Goal: Transaction & Acquisition: Purchase product/service

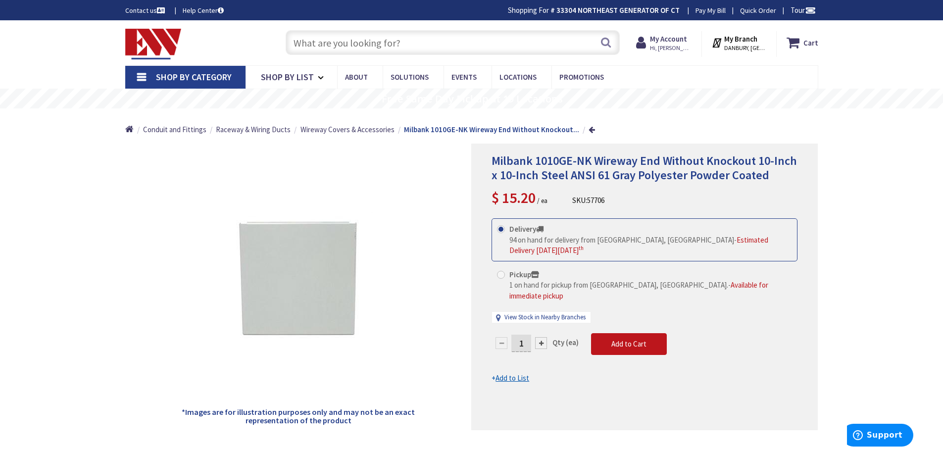
click at [317, 38] on input "text" at bounding box center [453, 42] width 334 height 25
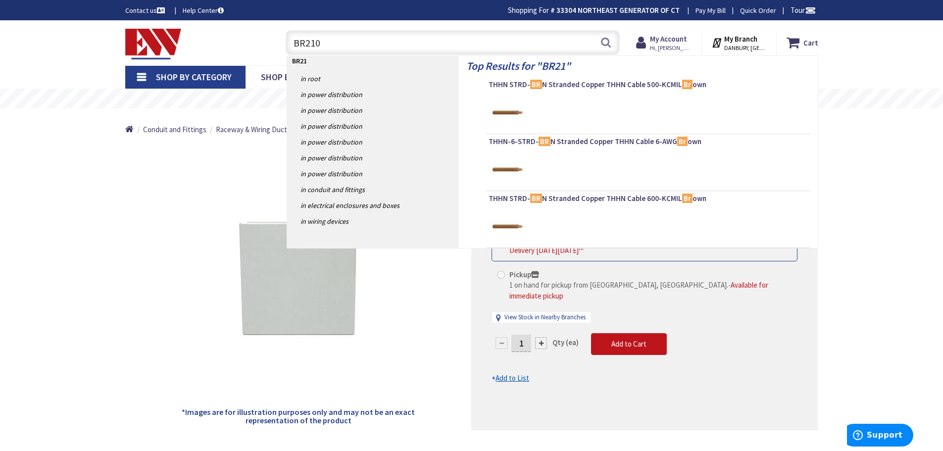
type input "BR2100"
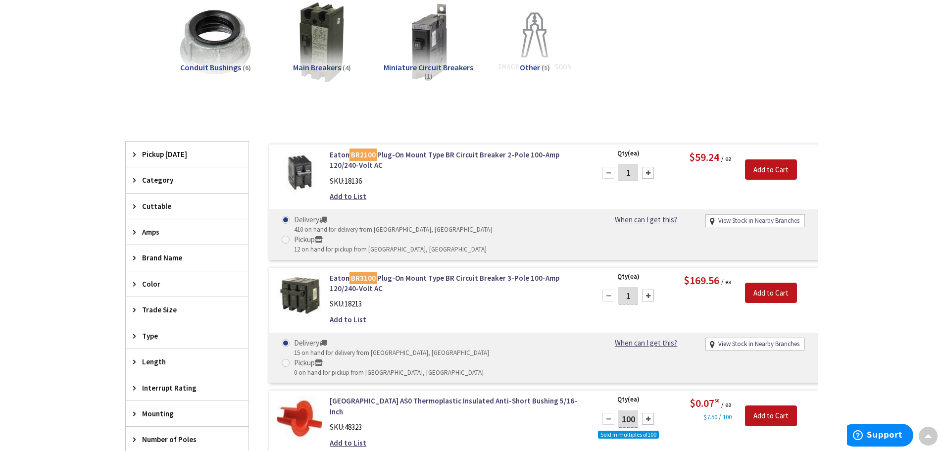
click at [731, 222] on link "View Stock in Nearby Branches" at bounding box center [759, 220] width 81 height 9
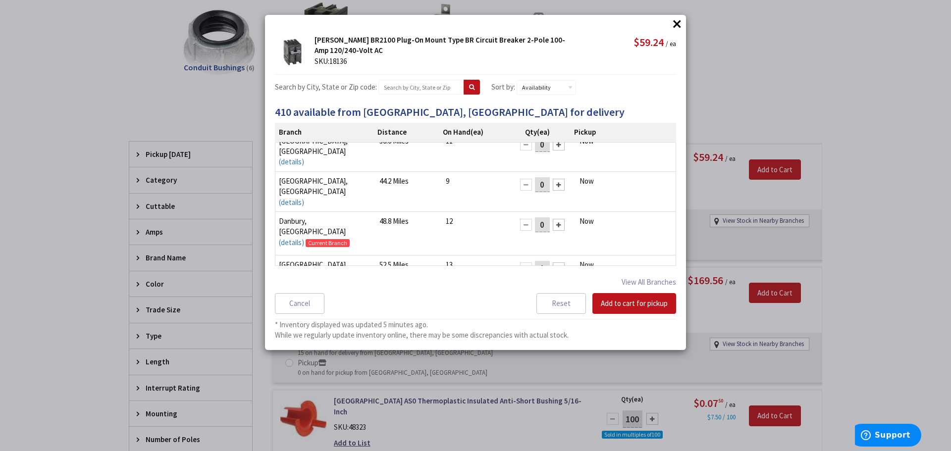
scroll to position [14, 0]
click at [646, 278] on button "View All Branches" at bounding box center [648, 282] width 54 height 13
select select "data-availability"
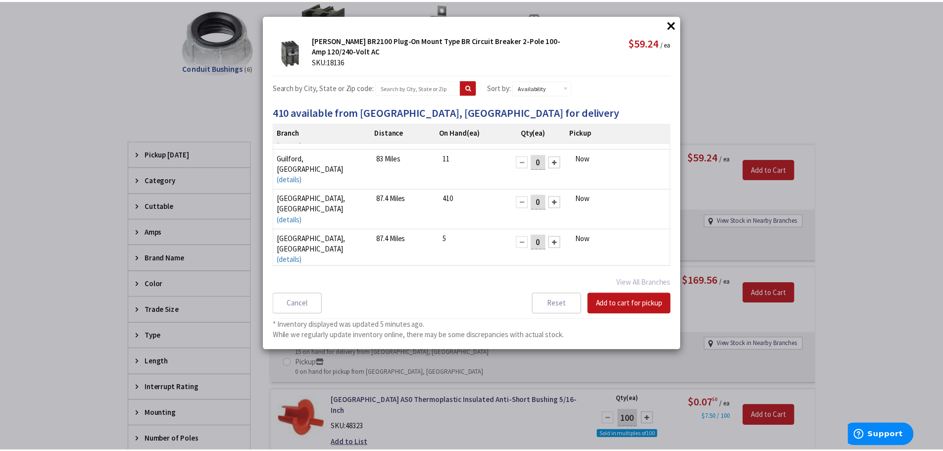
scroll to position [381, 0]
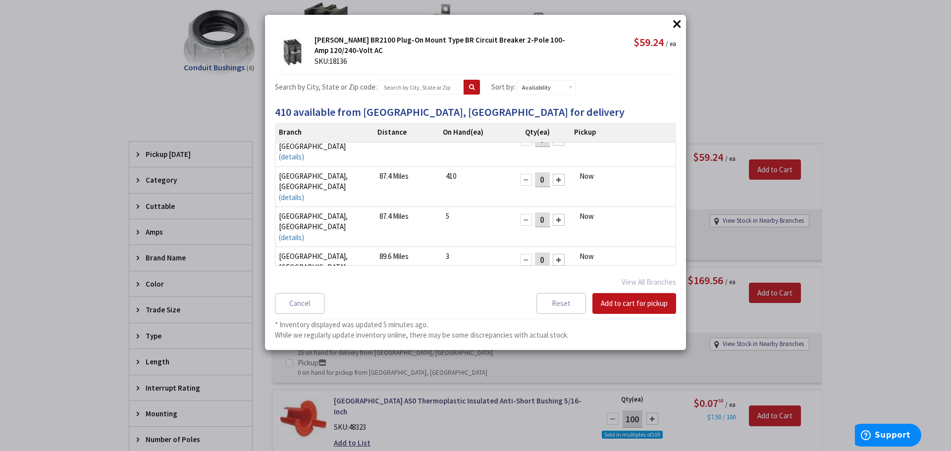
click at [633, 305] on button "Add to cart for pickup" at bounding box center [634, 303] width 84 height 21
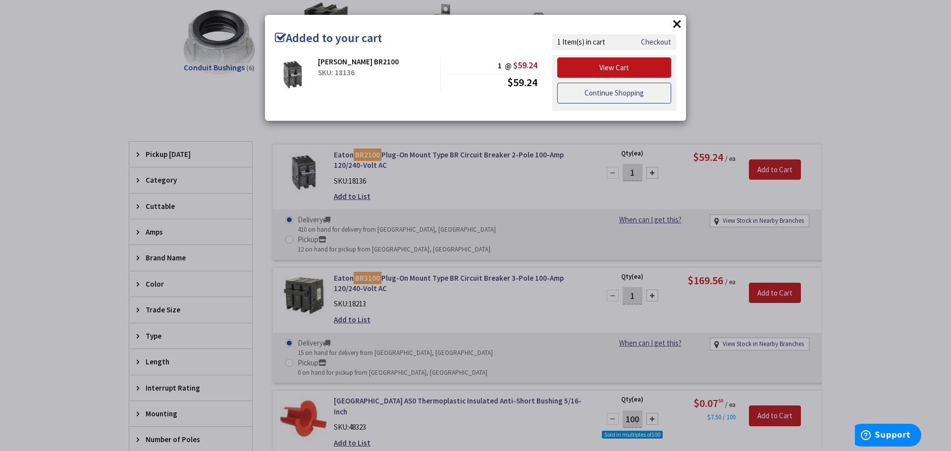
click at [612, 96] on link "Continue Shopping" at bounding box center [614, 93] width 114 height 21
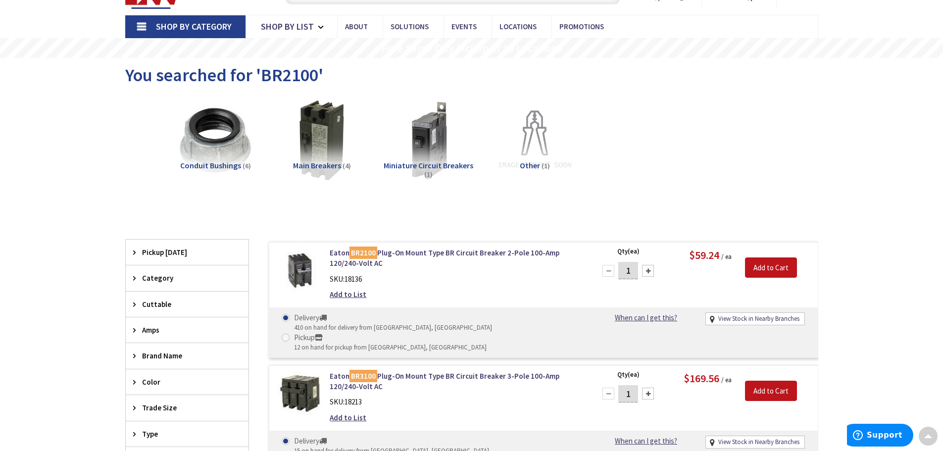
scroll to position [0, 0]
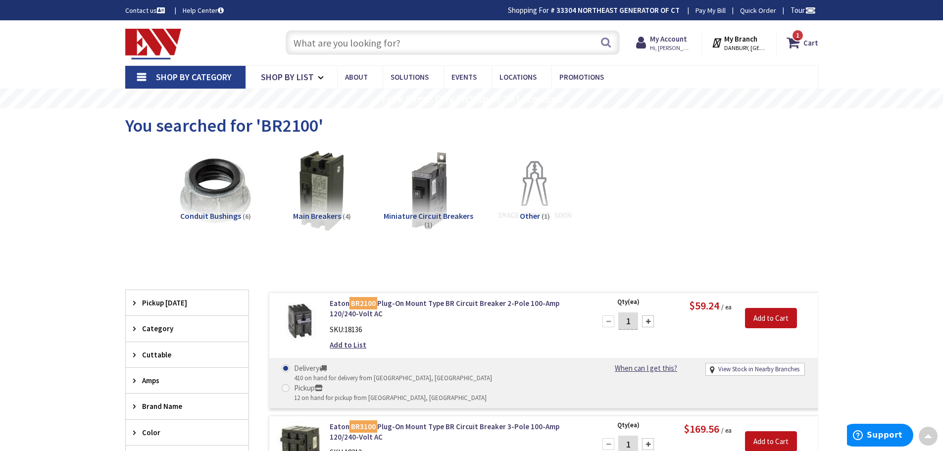
drag, startPoint x: 388, startPoint y: 175, endPoint x: 402, endPoint y: 175, distance: 13.4
click at [337, 44] on input "text" at bounding box center [453, 42] width 334 height 25
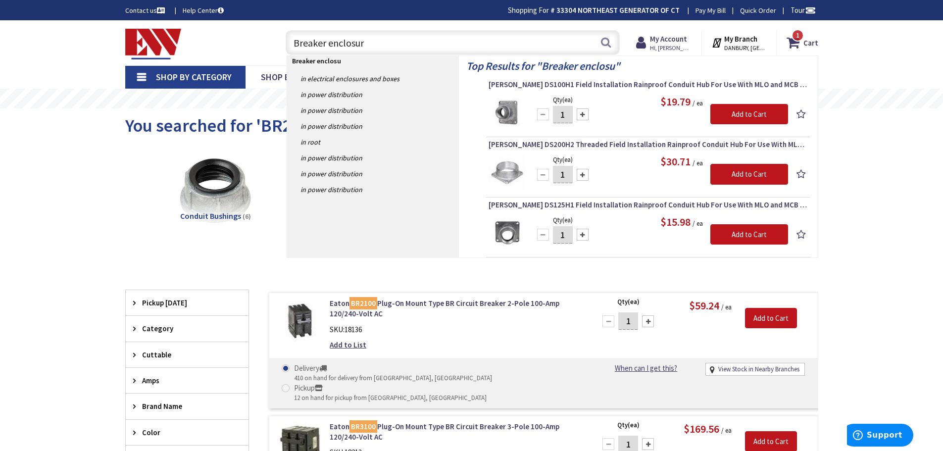
type input "Breaker enclosure"
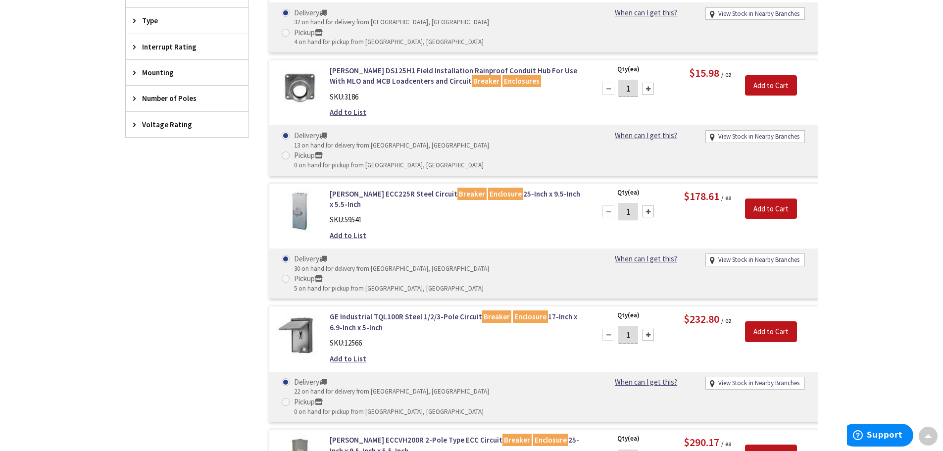
scroll to position [594, 0]
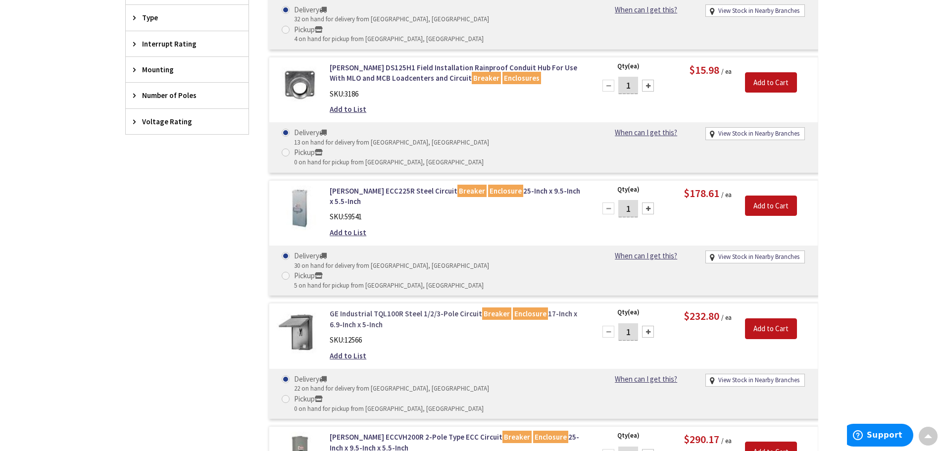
click at [361, 309] on link "GE Industrial TQL100R Steel 1/2/3-Pole Circuit Breaker Enclosure 17-Inch x 6.9-…" at bounding box center [456, 319] width 252 height 21
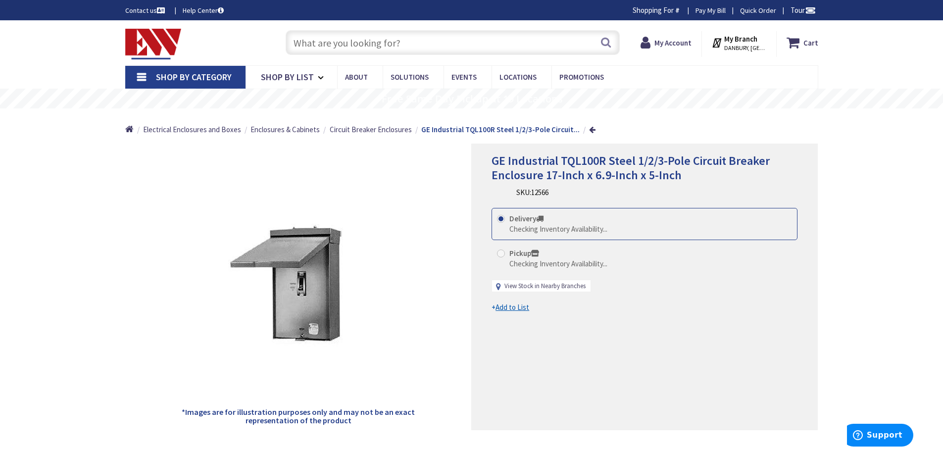
click at [529, 285] on link "View Stock in Nearby Branches" at bounding box center [545, 286] width 81 height 9
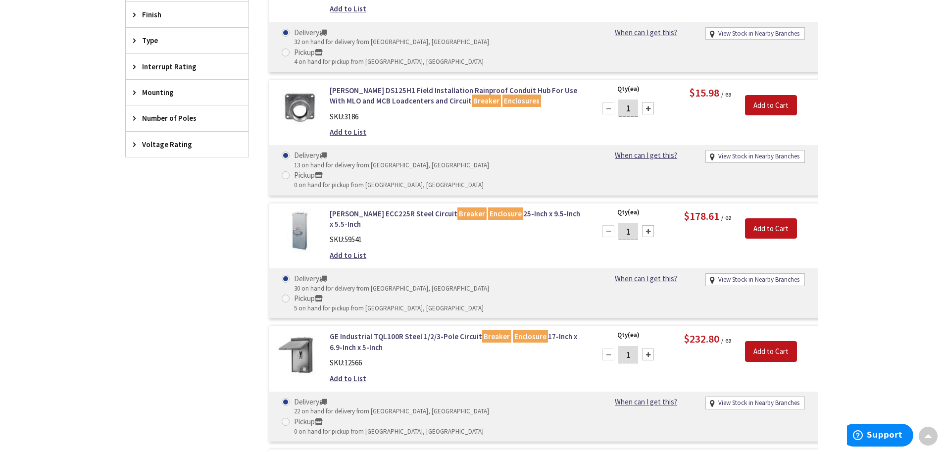
scroll to position [324, 0]
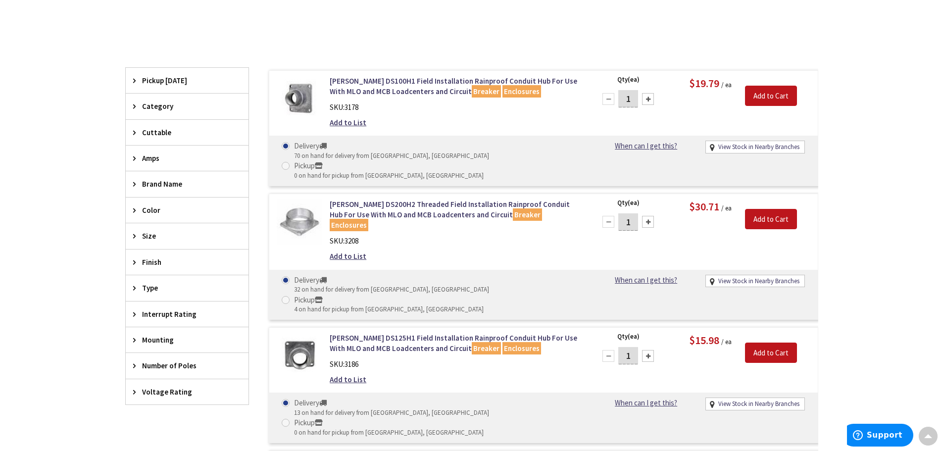
click at [147, 157] on span "Amps" at bounding box center [182, 158] width 81 height 10
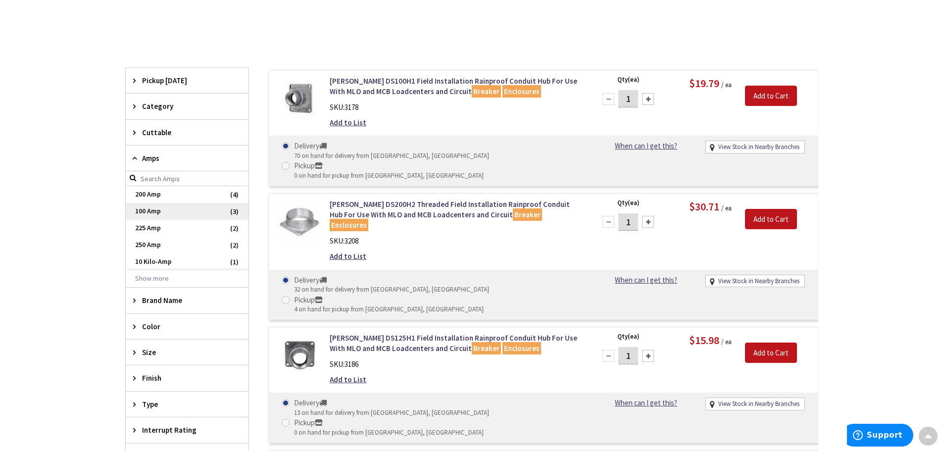
click at [146, 207] on span "100 Amp" at bounding box center [187, 211] width 123 height 17
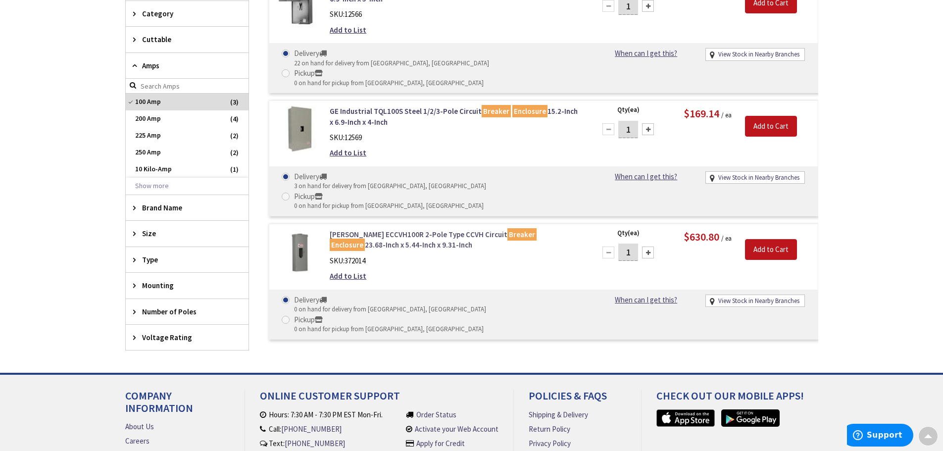
click at [345, 229] on link "Eaton ECCVH100R 2-Pole Type CCVH Circuit Breaker Enclosure 23.68-Inch x 5.44-In…" at bounding box center [456, 239] width 252 height 21
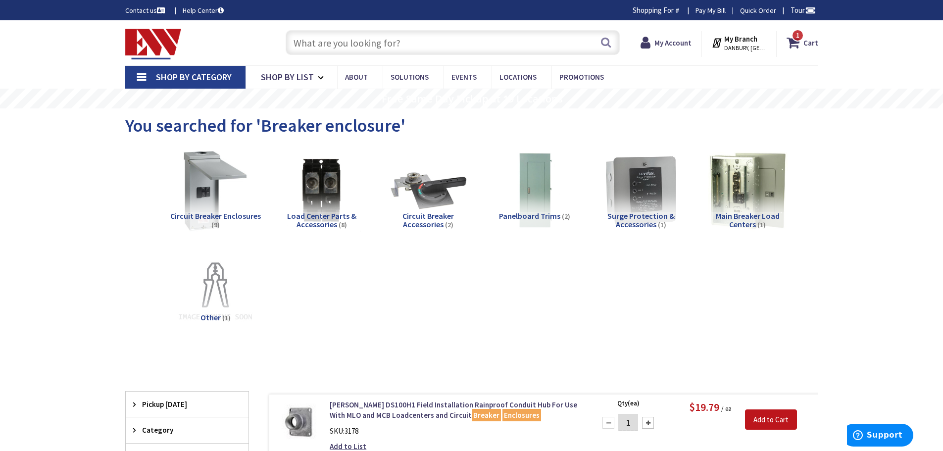
click at [326, 47] on input "text" at bounding box center [453, 42] width 334 height 25
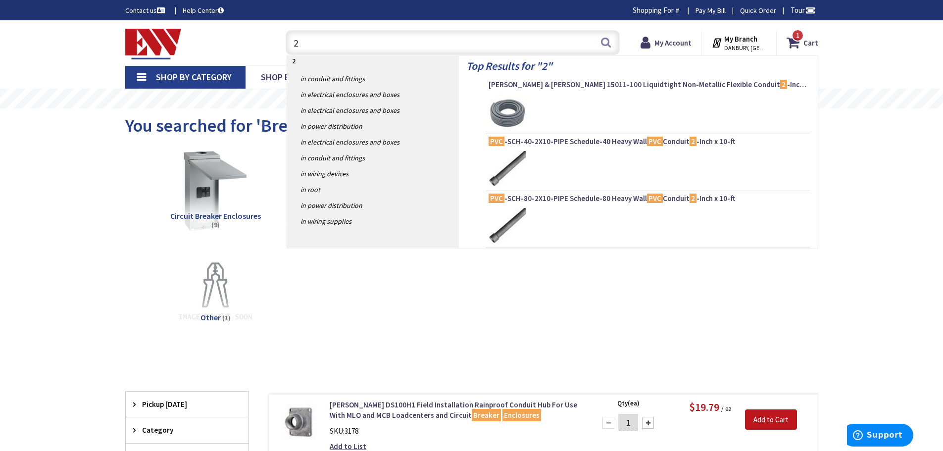
type input "2"
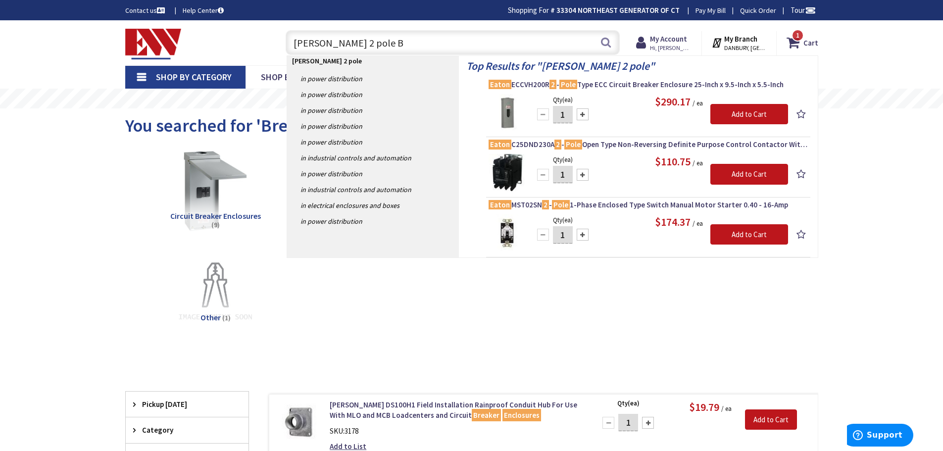
type input "Eaton 2 pole BR"
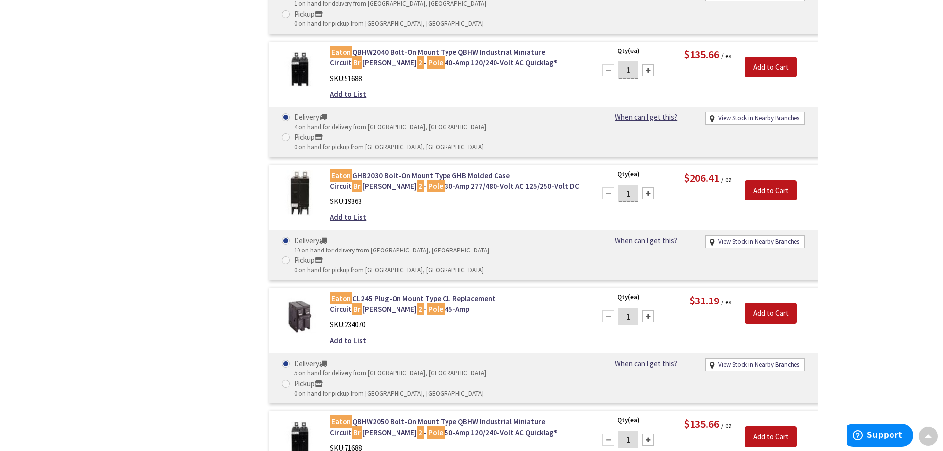
scroll to position [6309, 0]
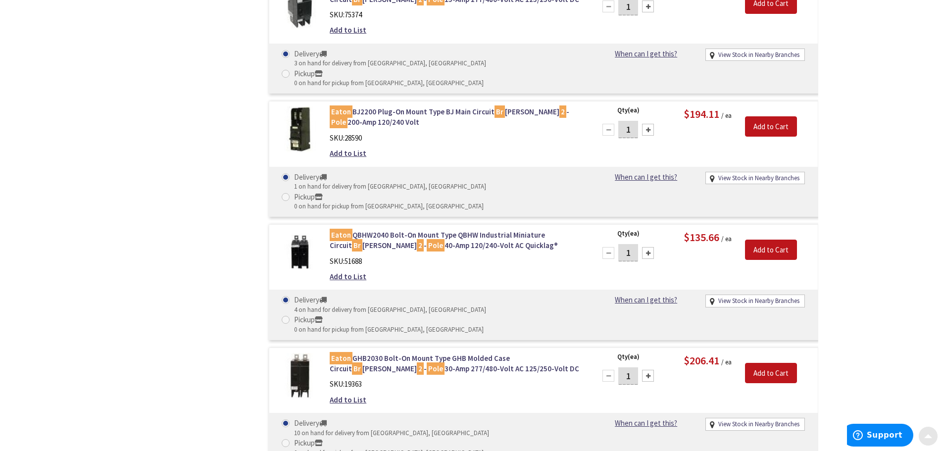
click at [921, 433] on div at bounding box center [929, 436] width 20 height 20
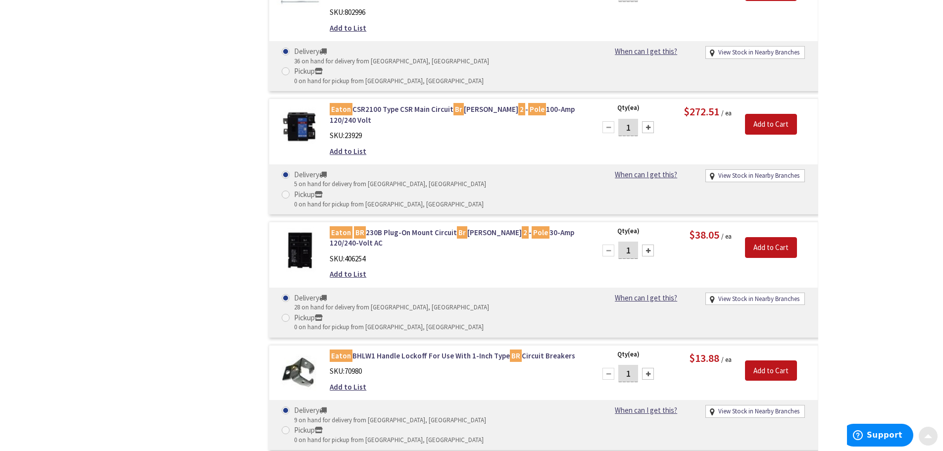
scroll to position [0, 0]
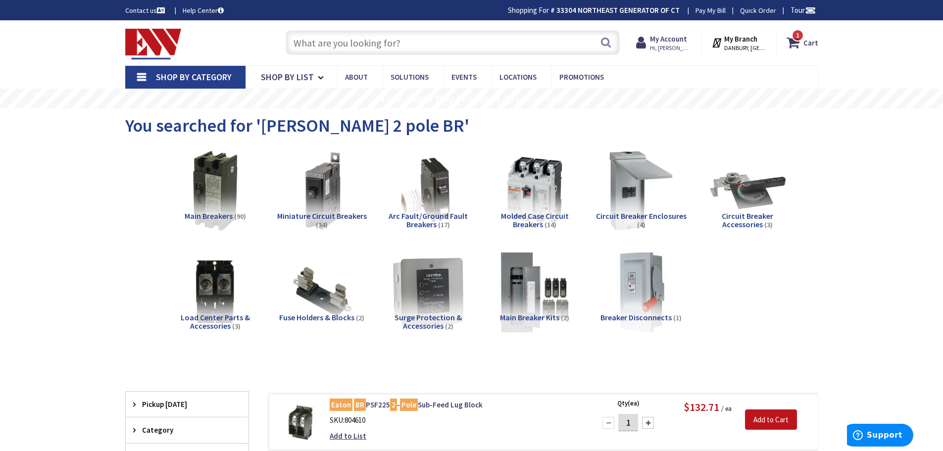
click at [144, 72] on link "Shop By Category" at bounding box center [185, 77] width 120 height 23
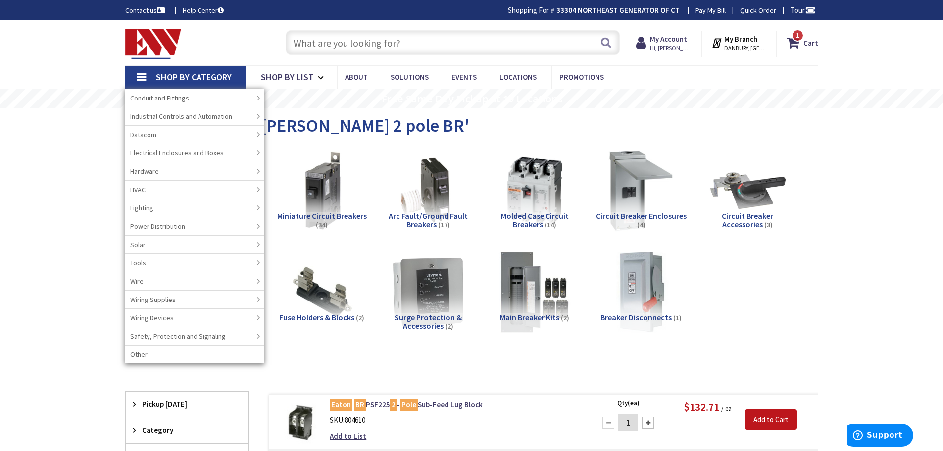
click at [319, 48] on input "text" at bounding box center [453, 42] width 334 height 25
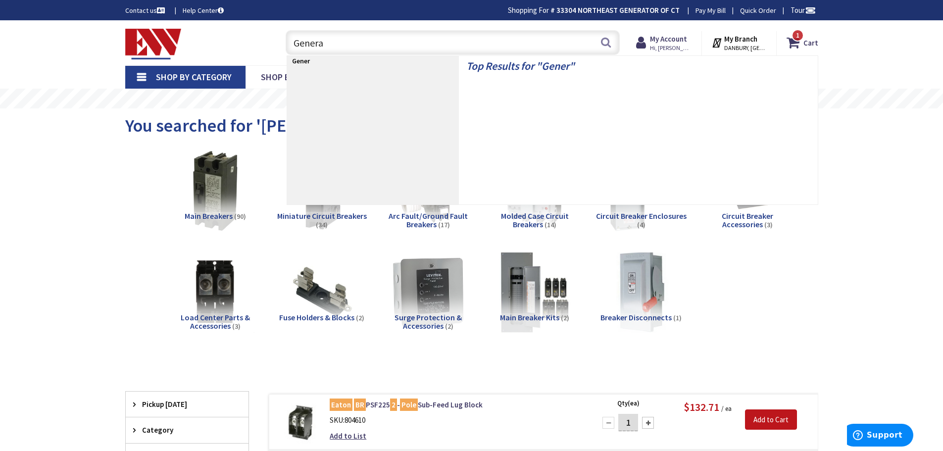
type input "Generac"
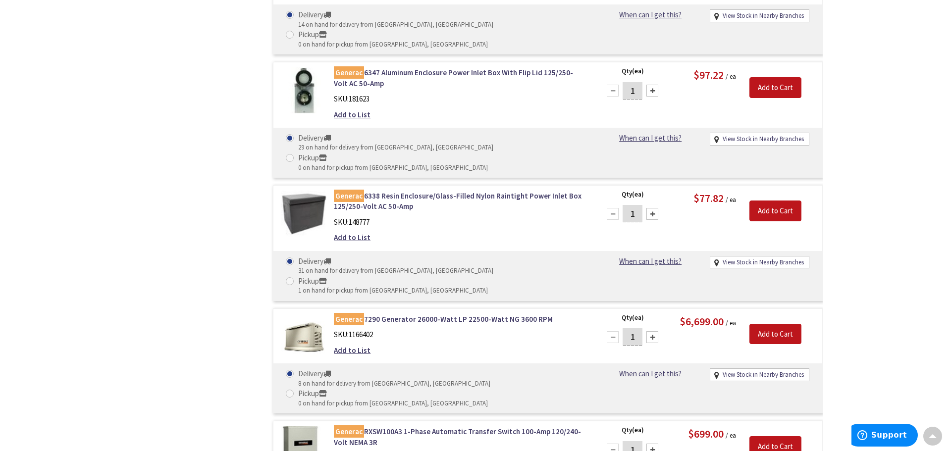
scroll to position [1754, 0]
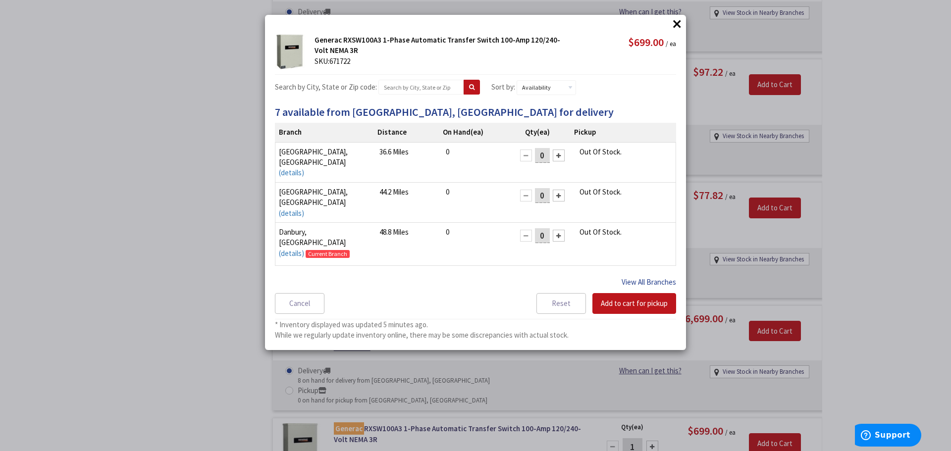
click at [626, 278] on button "View All Branches" at bounding box center [648, 282] width 54 height 13
select select "data-availability"
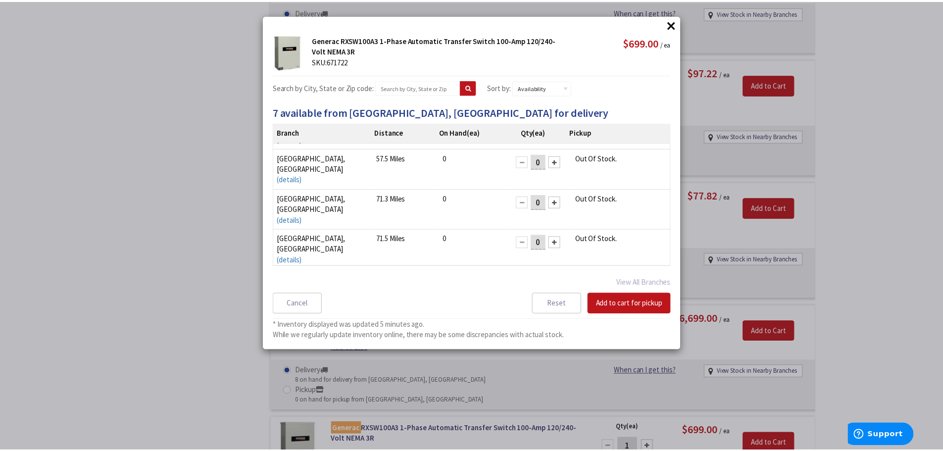
scroll to position [381, 0]
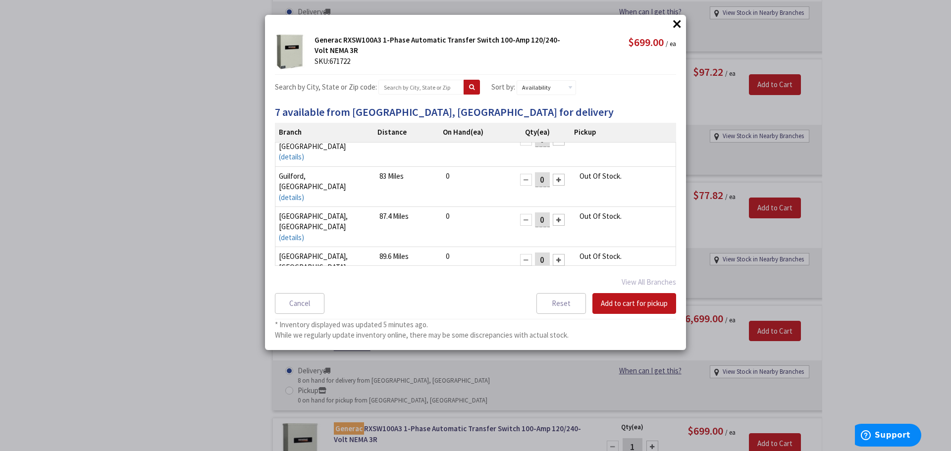
click at [677, 23] on button "×" at bounding box center [677, 23] width 15 height 15
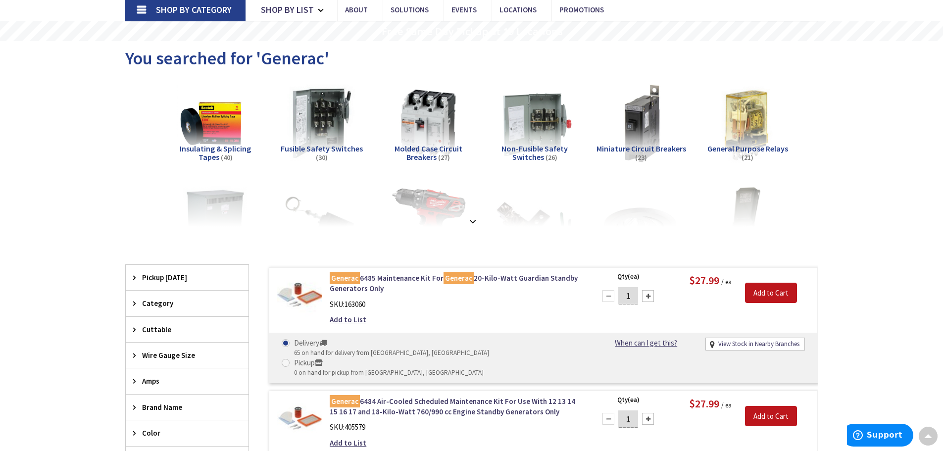
scroll to position [0, 0]
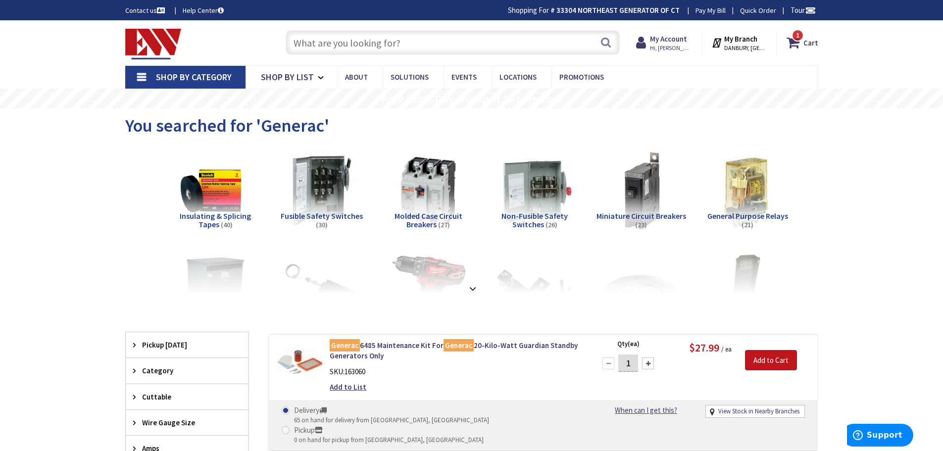
click at [187, 73] on span "Shop By Category" at bounding box center [194, 76] width 76 height 11
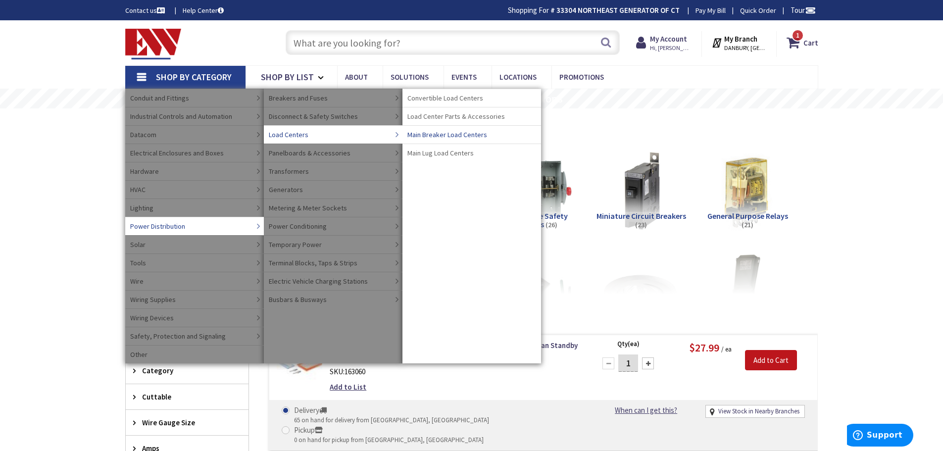
click at [437, 135] on span "Main Breaker Load Centers" at bounding box center [448, 135] width 80 height 10
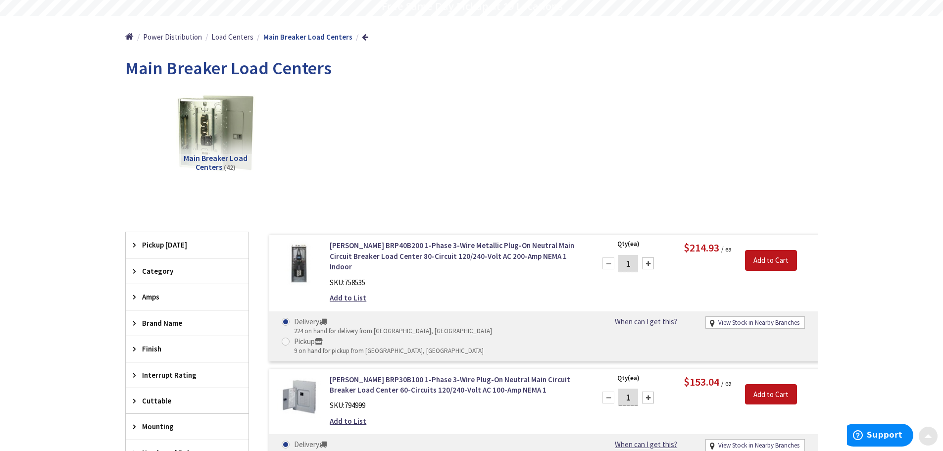
scroll to position [198, 0]
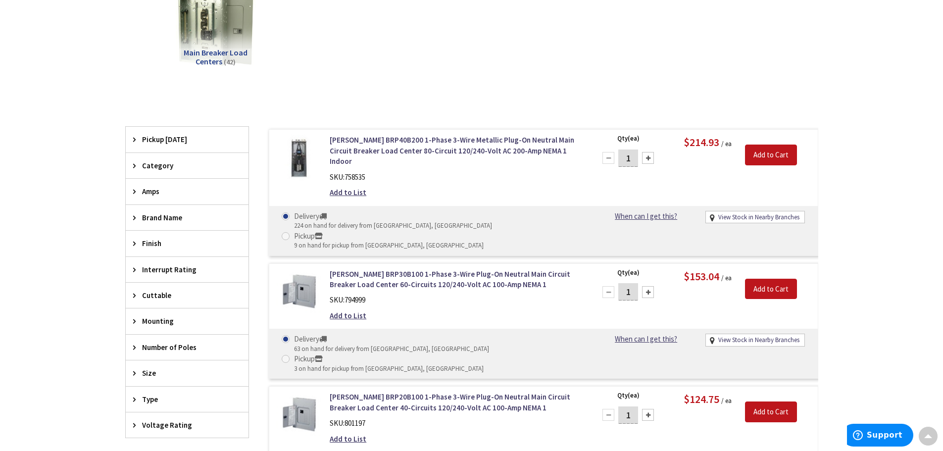
click at [141, 188] on div "Amps" at bounding box center [187, 191] width 123 height 25
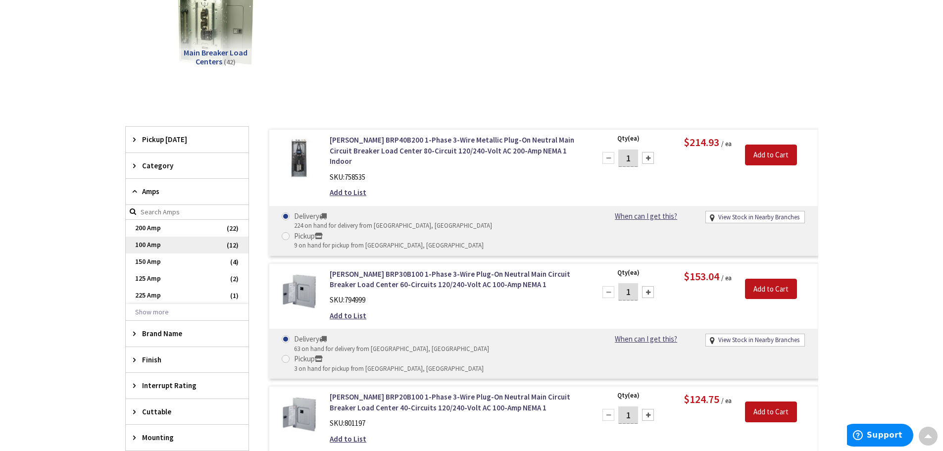
click at [148, 243] on span "100 Amp" at bounding box center [187, 245] width 123 height 17
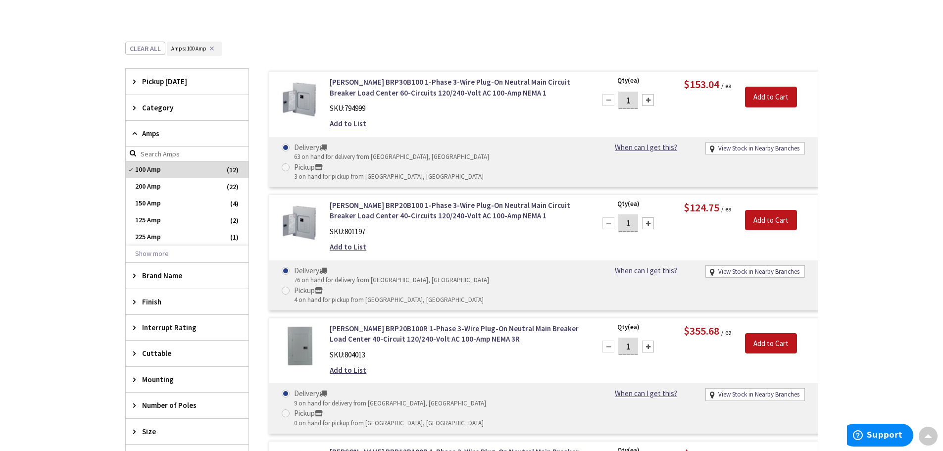
scroll to position [347, 0]
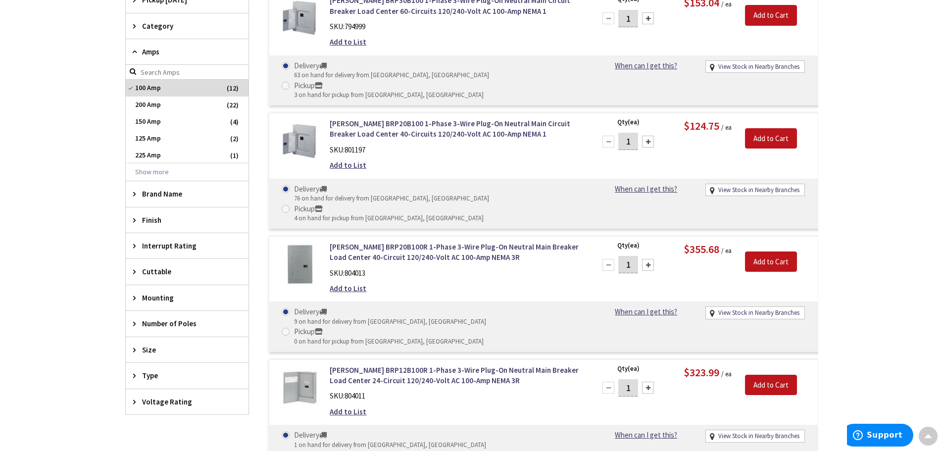
click at [137, 325] on icon at bounding box center [136, 323] width 7 height 7
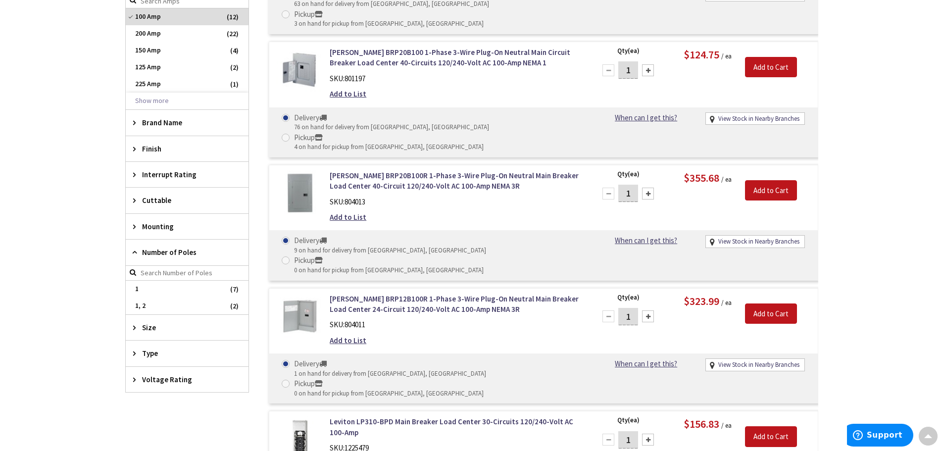
scroll to position [446, 0]
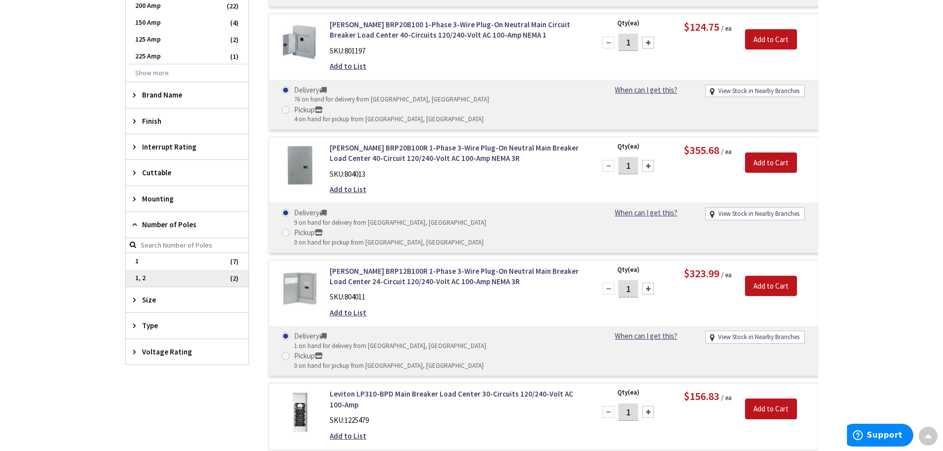
click at [138, 283] on span "1, 2" at bounding box center [187, 278] width 123 height 17
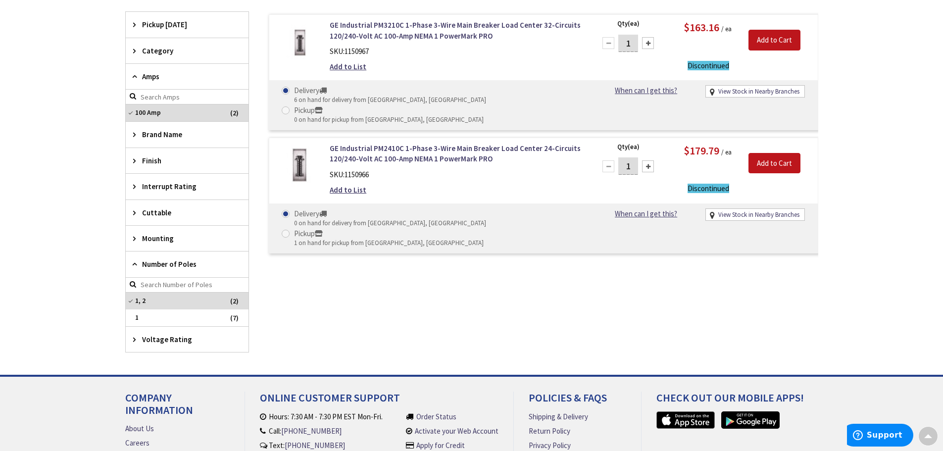
scroll to position [391, 0]
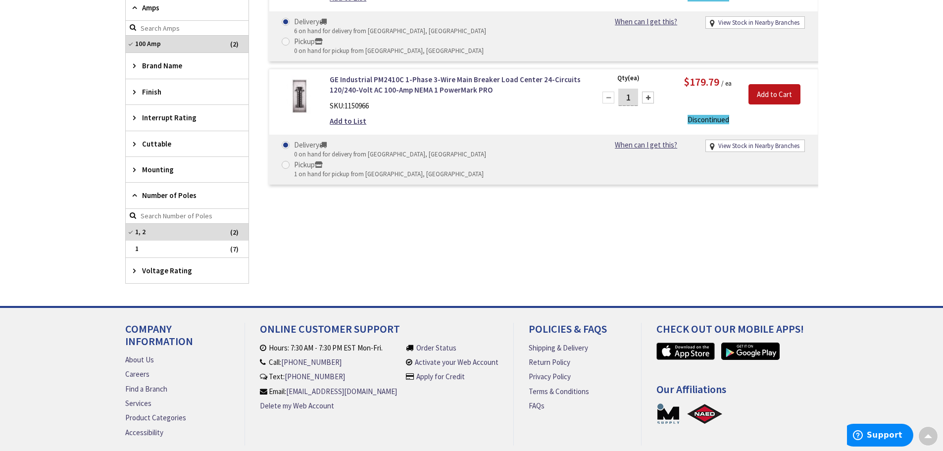
click at [155, 270] on span "Voltage Rating" at bounding box center [182, 270] width 81 height 10
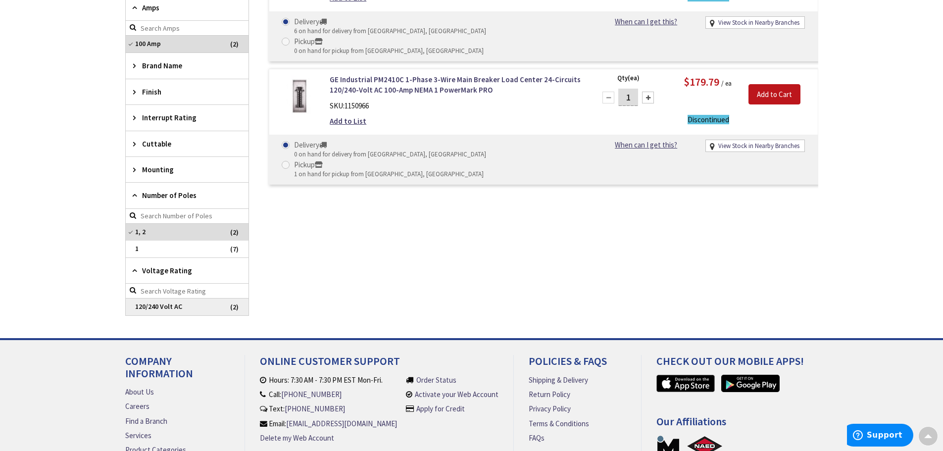
click at [148, 310] on span "120/240 Volt AC" at bounding box center [187, 307] width 123 height 17
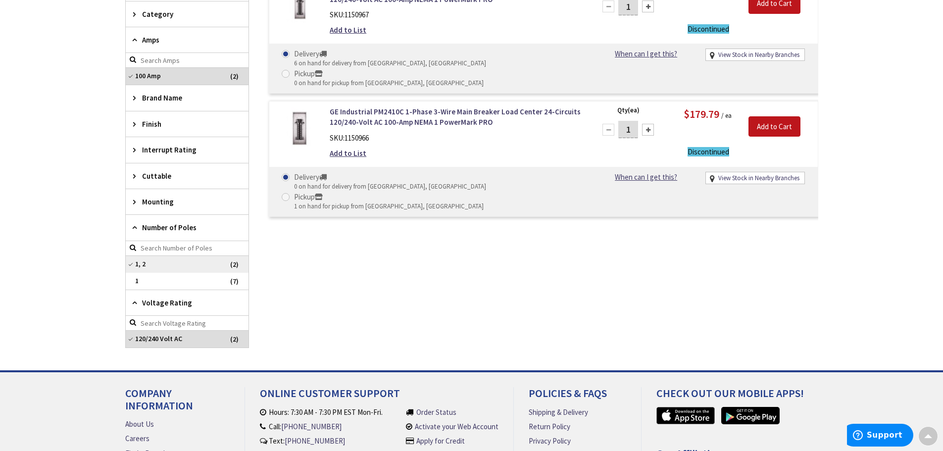
scroll to position [341, 0]
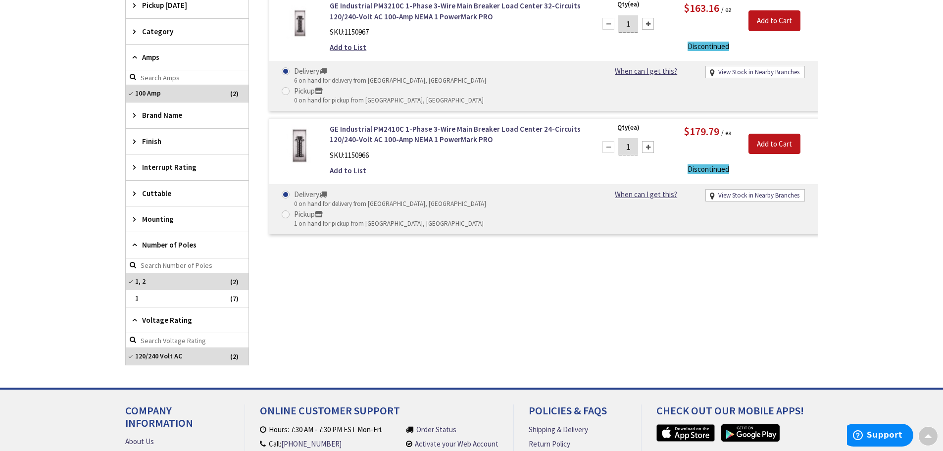
click at [150, 212] on div "Mounting" at bounding box center [187, 219] width 123 height 25
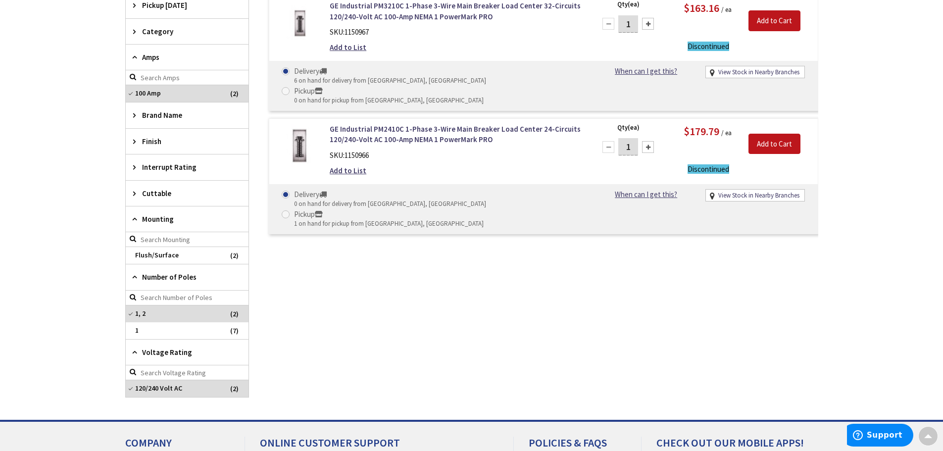
click at [150, 212] on div "Mounting" at bounding box center [187, 220] width 123 height 26
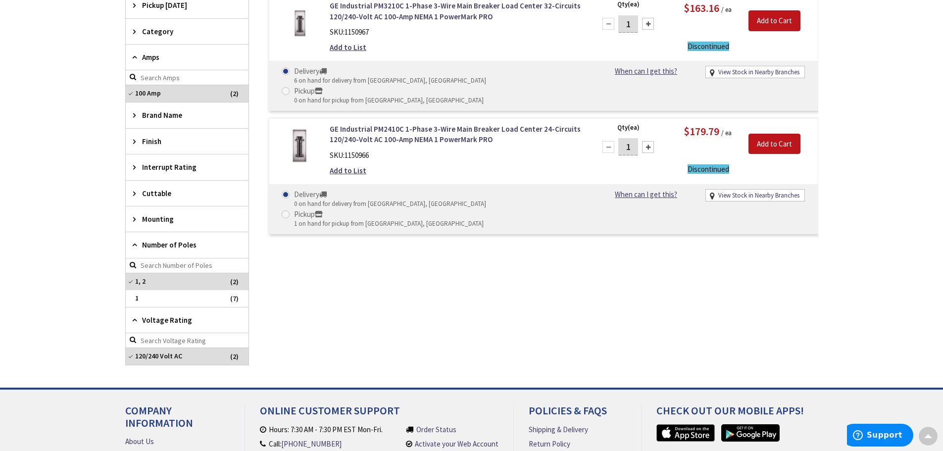
click at [155, 140] on span "Finish" at bounding box center [182, 141] width 81 height 10
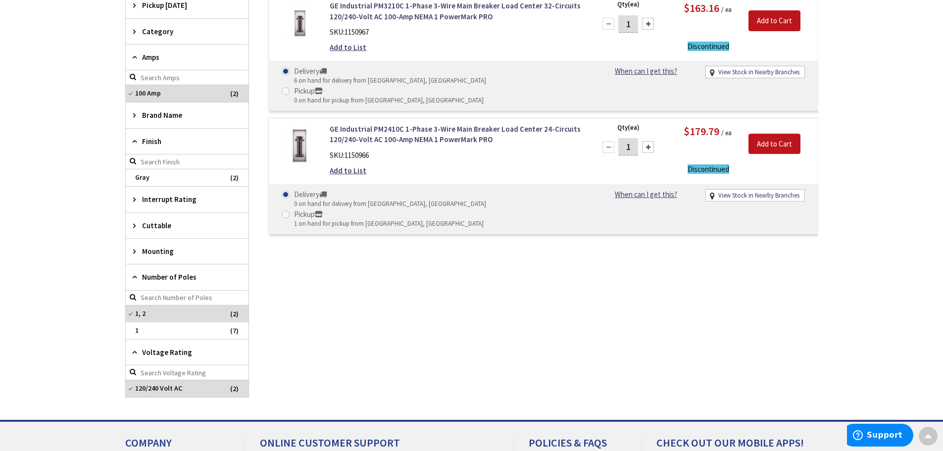
click at [155, 140] on span "Finish" at bounding box center [182, 141] width 81 height 10
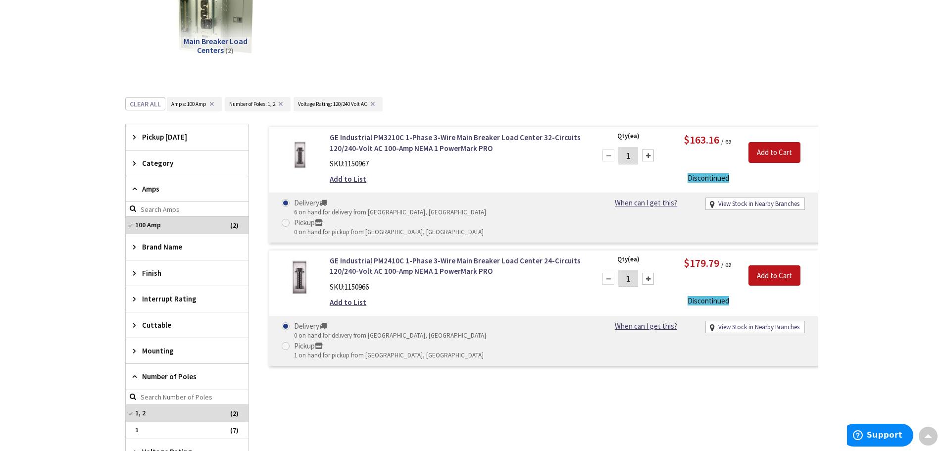
scroll to position [143, 0]
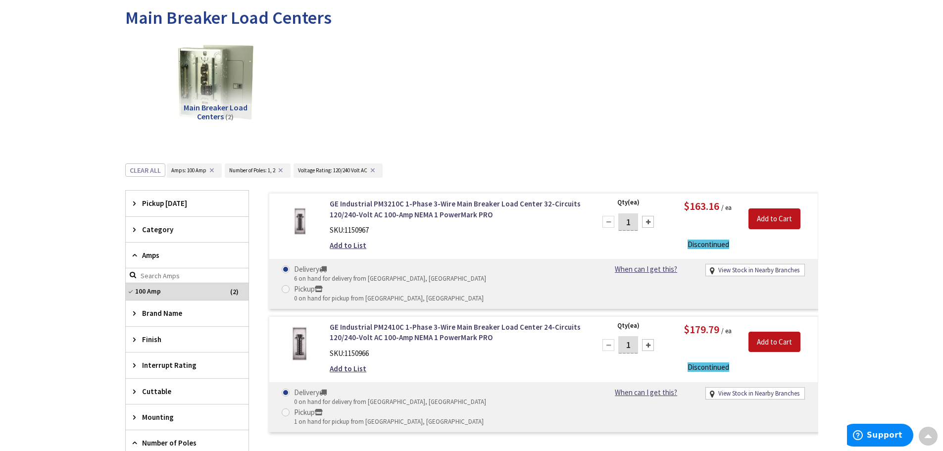
click at [373, 172] on button "✕" at bounding box center [372, 170] width 11 height 7
click at [280, 173] on button "✕" at bounding box center [280, 170] width 11 height 7
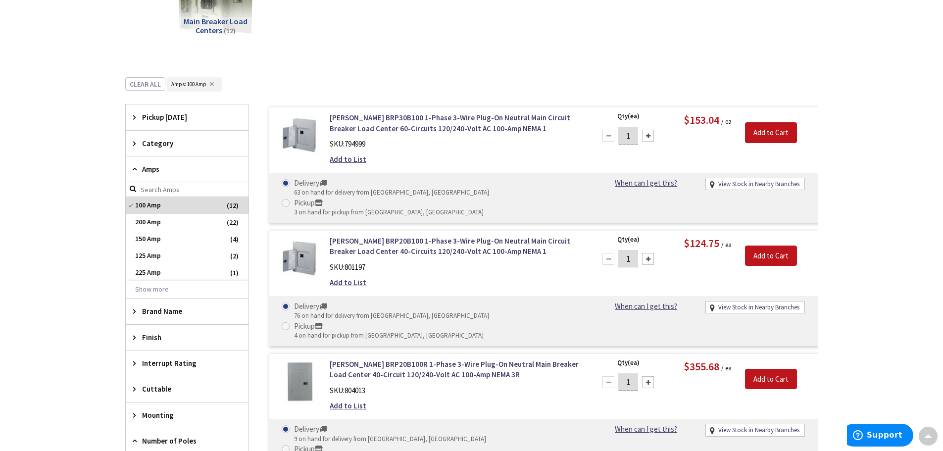
scroll to position [53, 0]
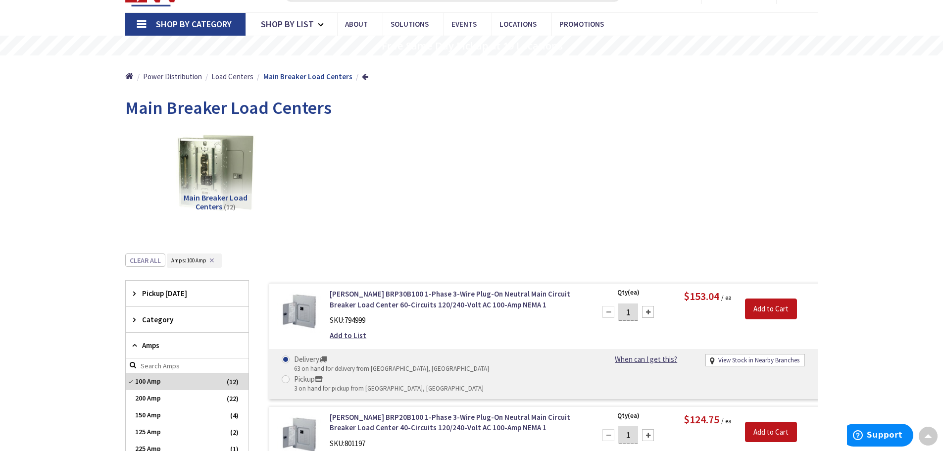
click at [138, 323] on icon at bounding box center [136, 319] width 7 height 7
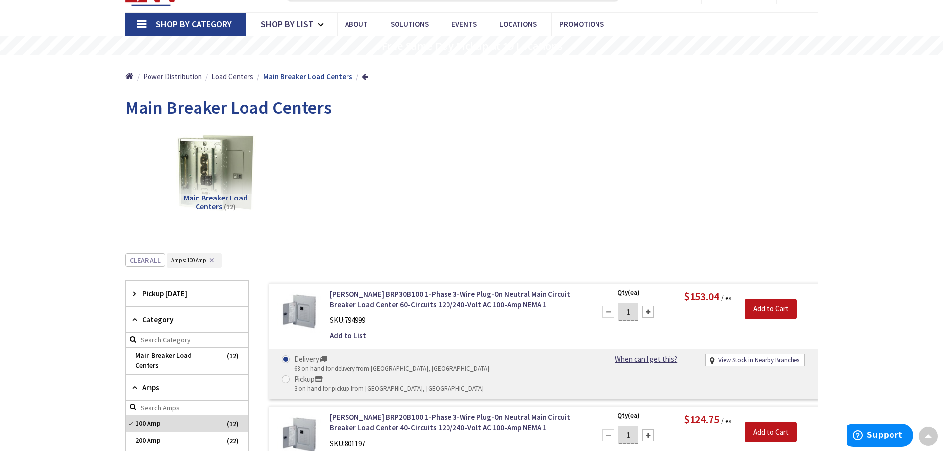
click at [138, 323] on icon at bounding box center [136, 319] width 7 height 7
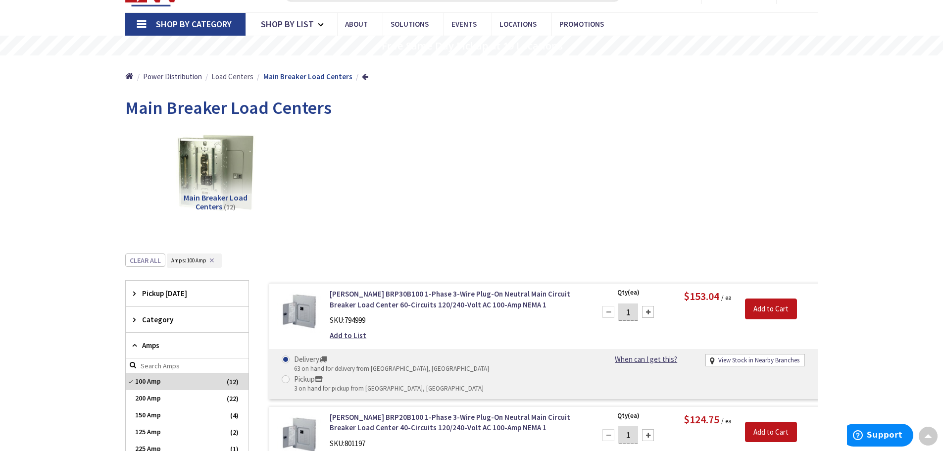
click at [237, 78] on span "Load Centers" at bounding box center [232, 76] width 42 height 9
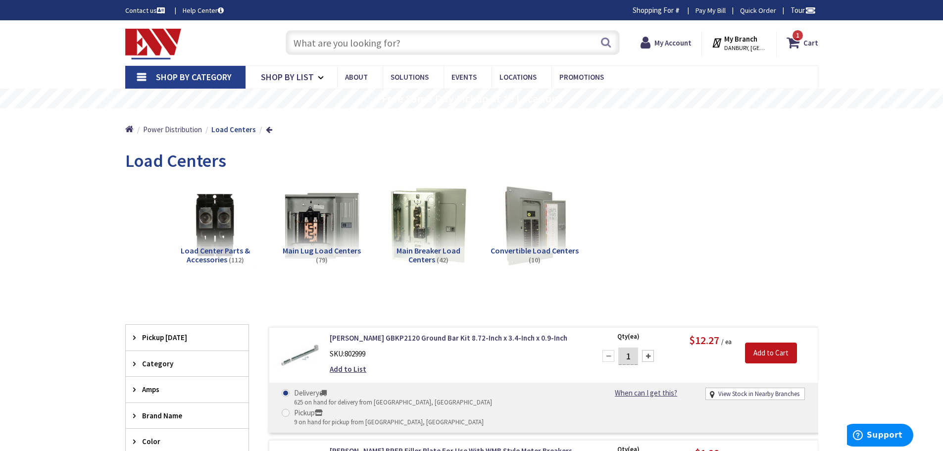
scroll to position [248, 0]
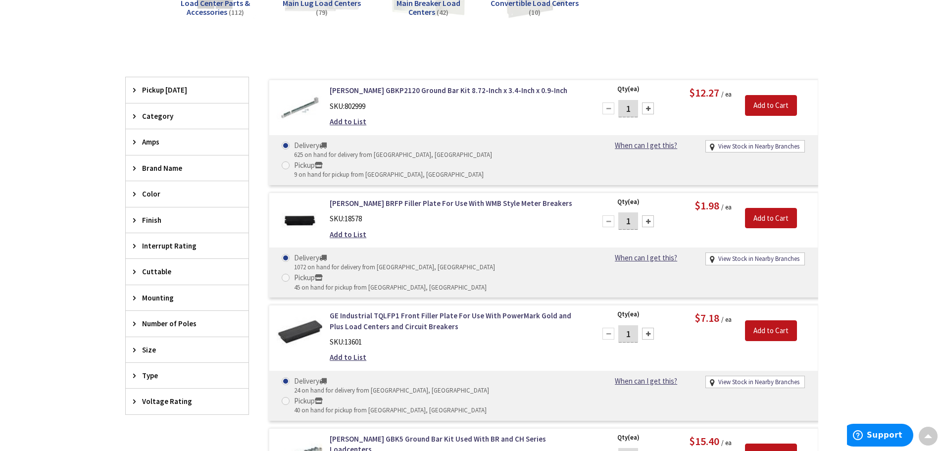
click at [145, 139] on span "Amps" at bounding box center [182, 142] width 81 height 10
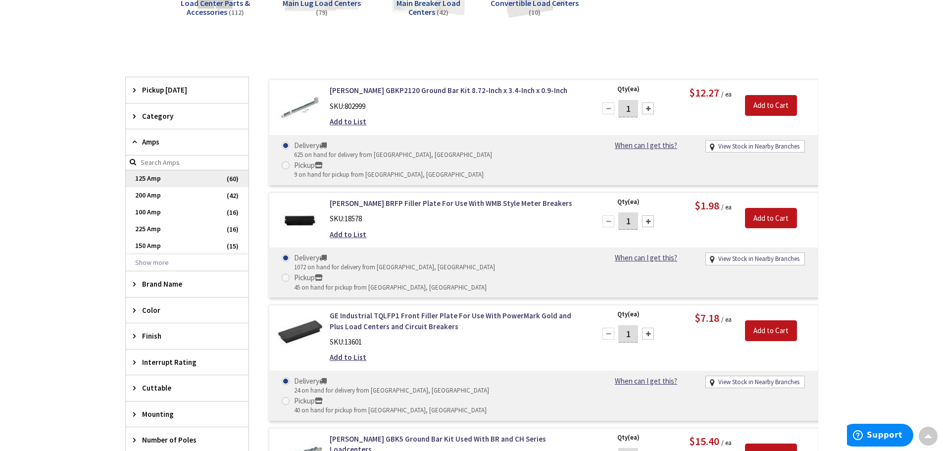
click at [141, 183] on span "125 Amp" at bounding box center [187, 178] width 123 height 17
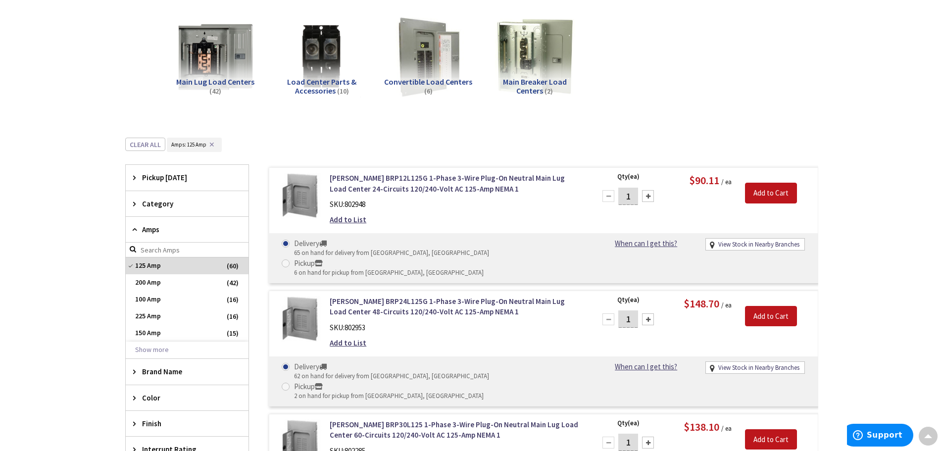
scroll to position [0, 0]
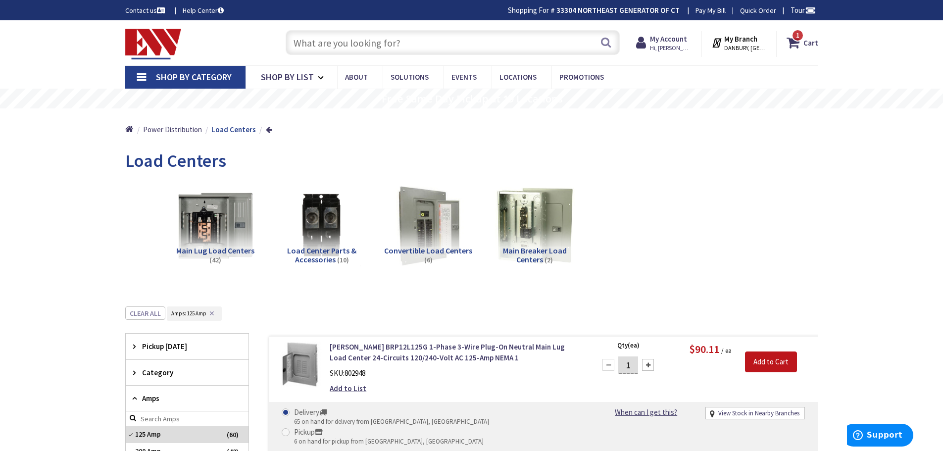
click at [298, 38] on input "text" at bounding box center [453, 42] width 334 height 25
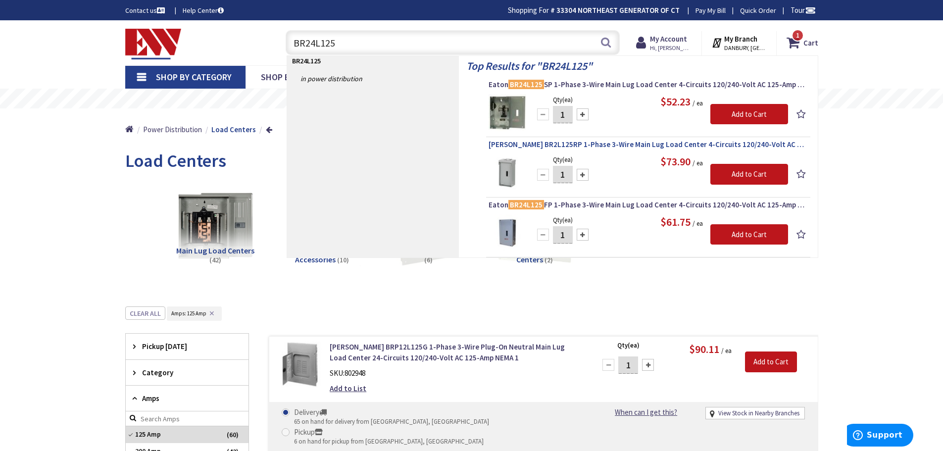
type input "BR24L125"
click at [614, 143] on span "Eaton BR2L125RP 1-Phase 3-Wire Main Lug Load Center 4-Circuits 120/240-Volt AC …" at bounding box center [648, 145] width 319 height 10
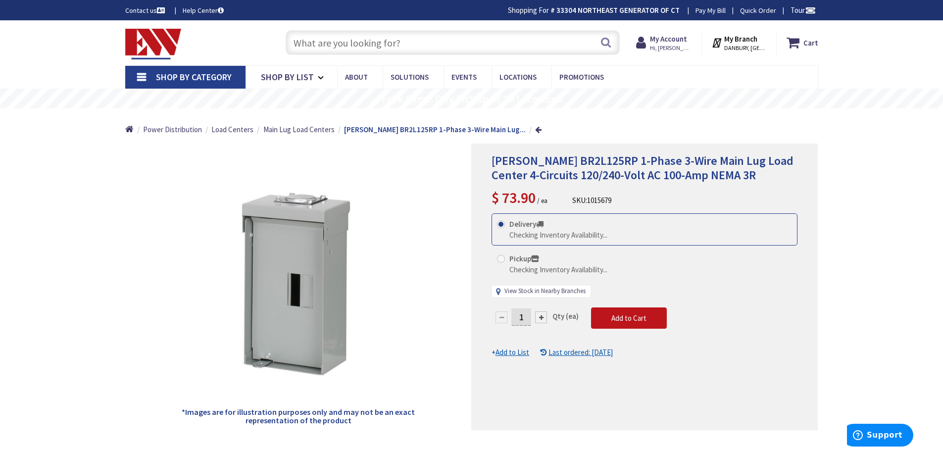
click at [538, 291] on link "View Stock in Nearby Branches" at bounding box center [545, 291] width 81 height 9
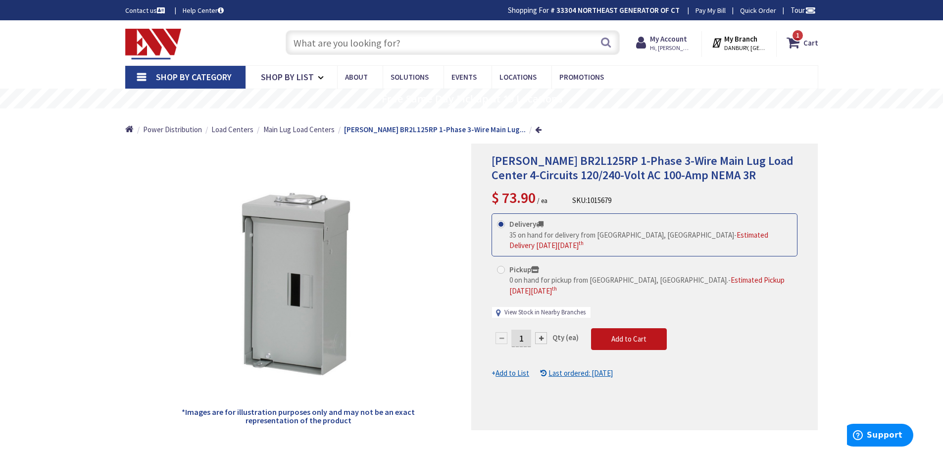
click at [515, 308] on link "View Stock in Nearby Branches" at bounding box center [545, 312] width 81 height 9
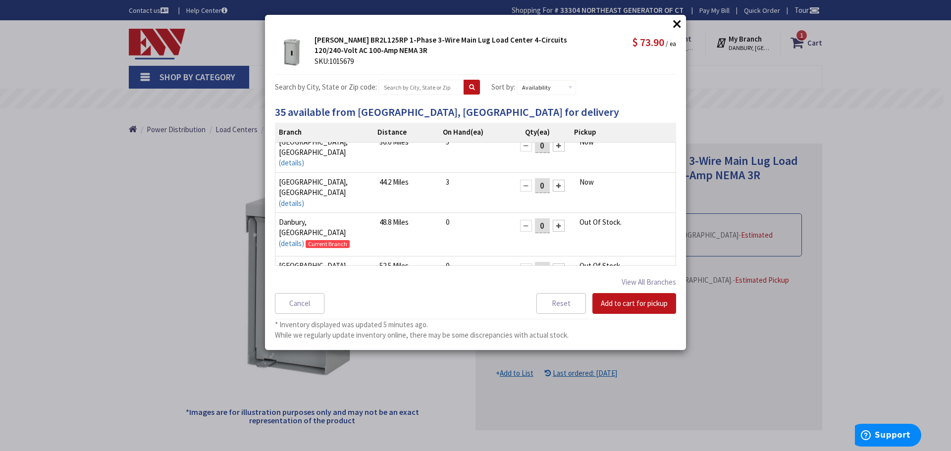
scroll to position [14, 0]
click at [652, 284] on button "View All Branches" at bounding box center [648, 282] width 54 height 13
select select "data-availability"
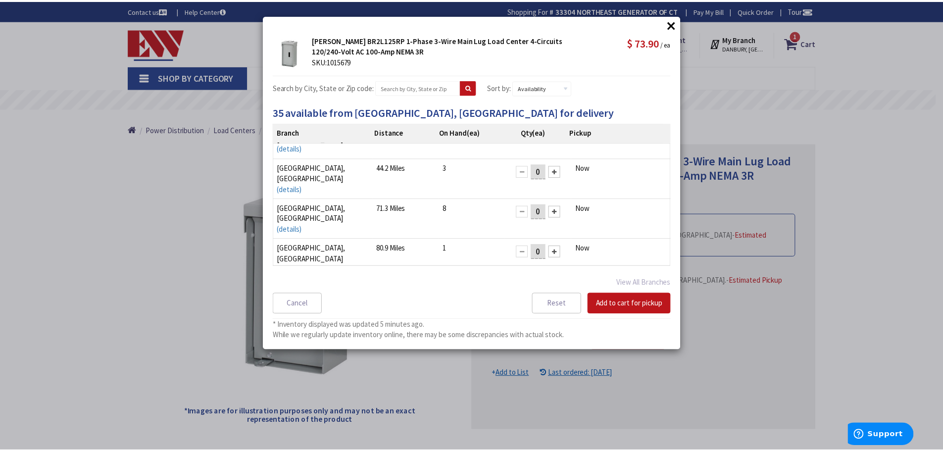
scroll to position [0, 0]
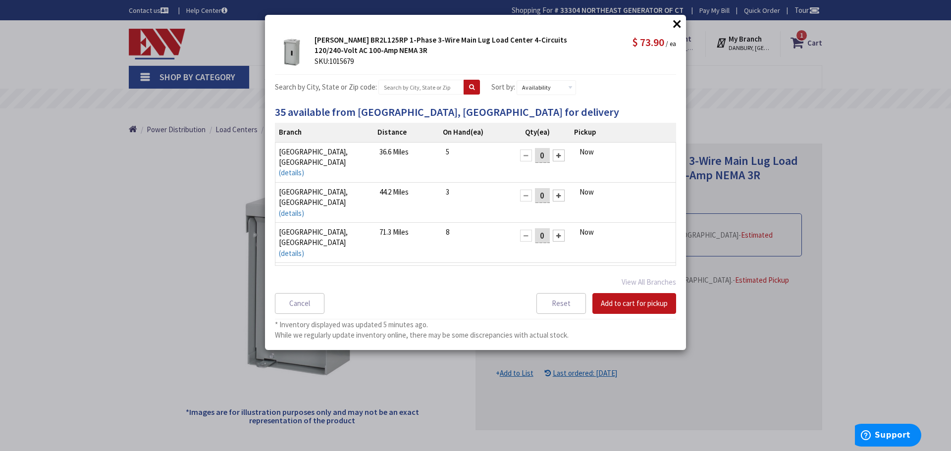
click at [553, 230] on div at bounding box center [559, 236] width 12 height 12
click at [634, 308] on button "Add to cart for pickup" at bounding box center [634, 303] width 84 height 21
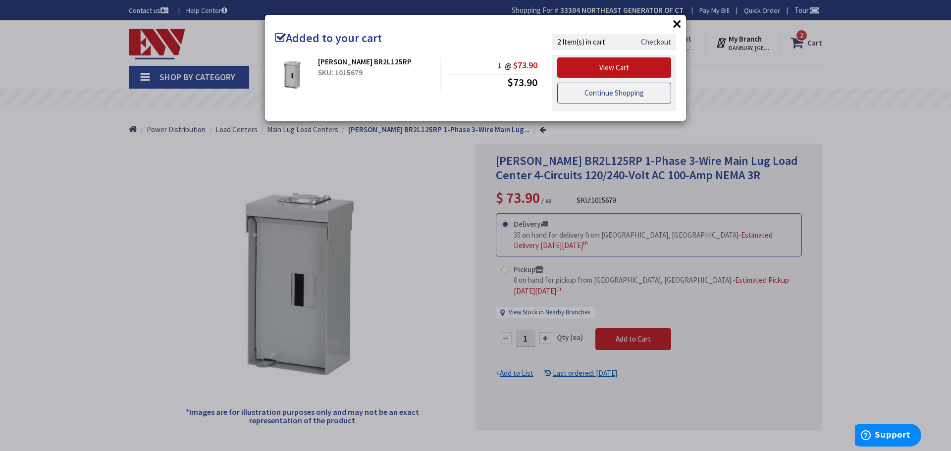
click at [591, 95] on link "Continue Shopping" at bounding box center [614, 93] width 114 height 21
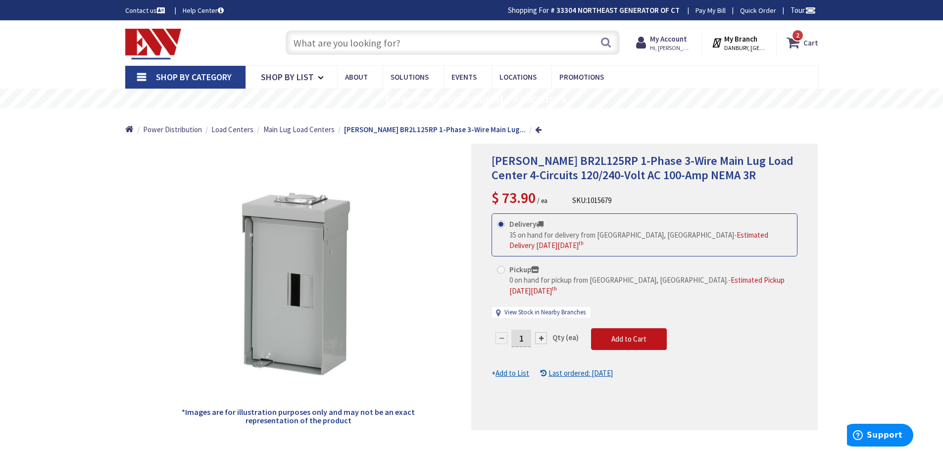
click at [795, 40] on span "2 2 items" at bounding box center [798, 35] width 12 height 12
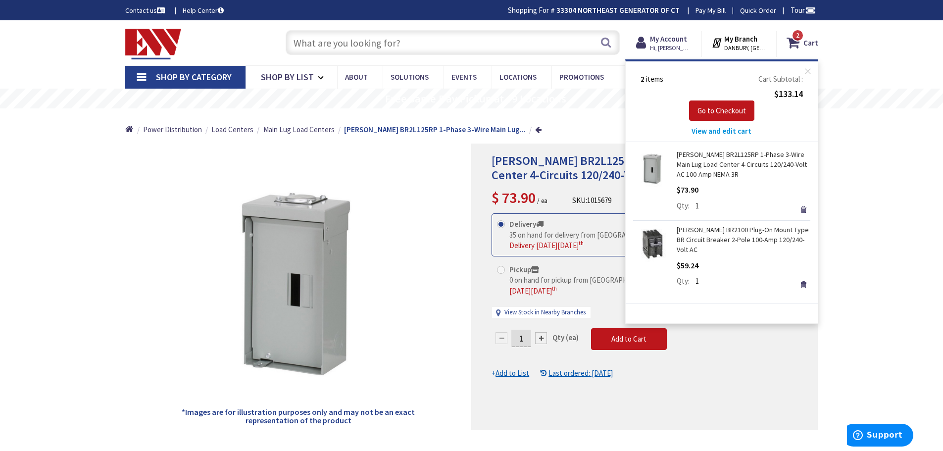
click at [727, 131] on span "View and edit cart" at bounding box center [722, 130] width 60 height 9
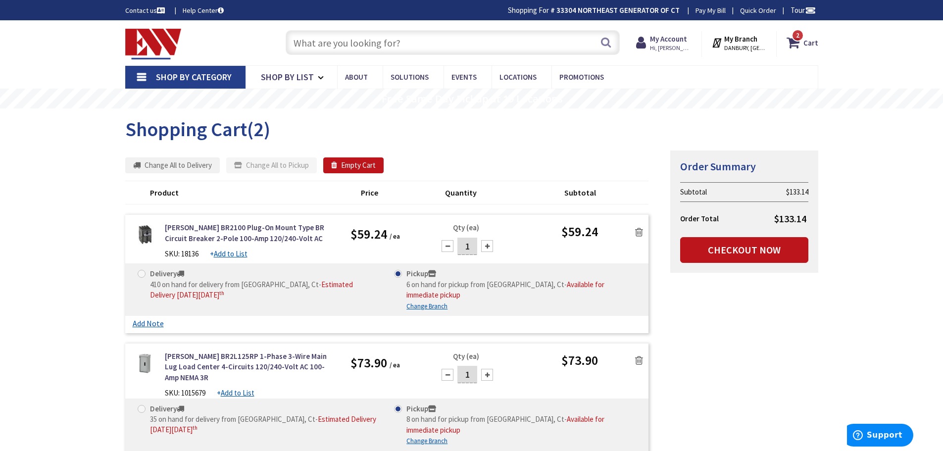
click at [431, 302] on u "Change Branch" at bounding box center [427, 306] width 41 height 8
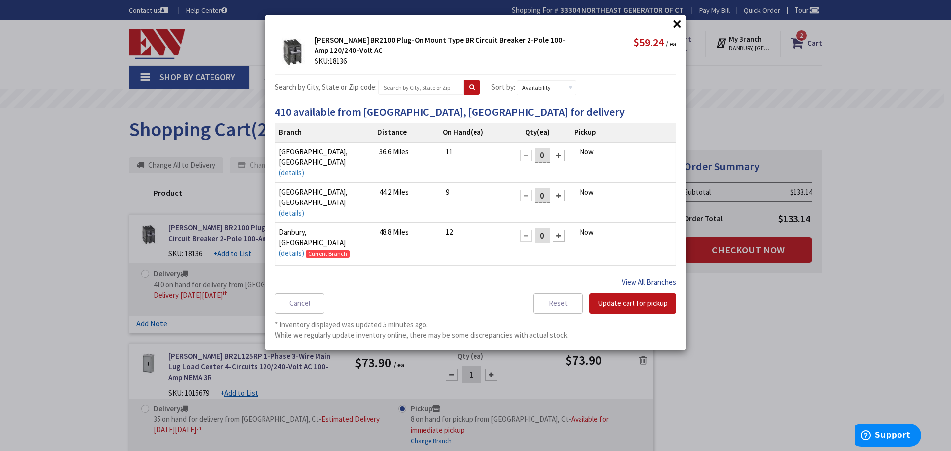
click at [650, 280] on button "View All Branches" at bounding box center [648, 282] width 54 height 13
select select "data-availability"
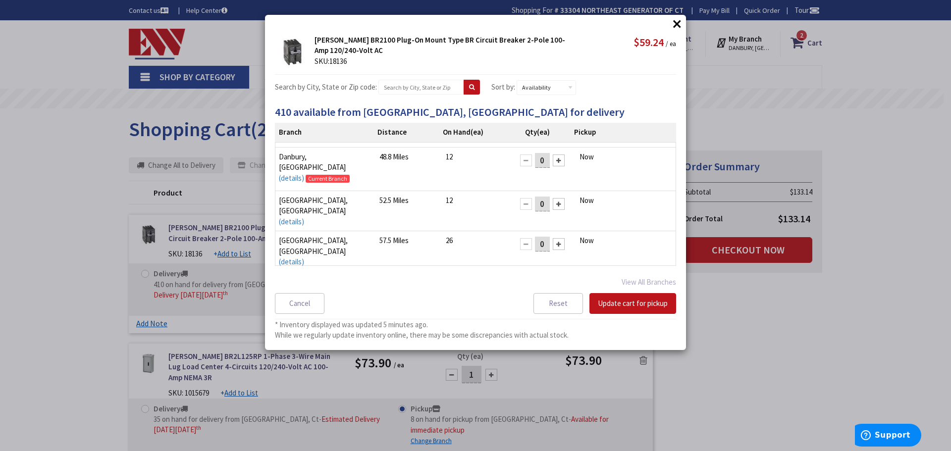
scroll to position [99, 0]
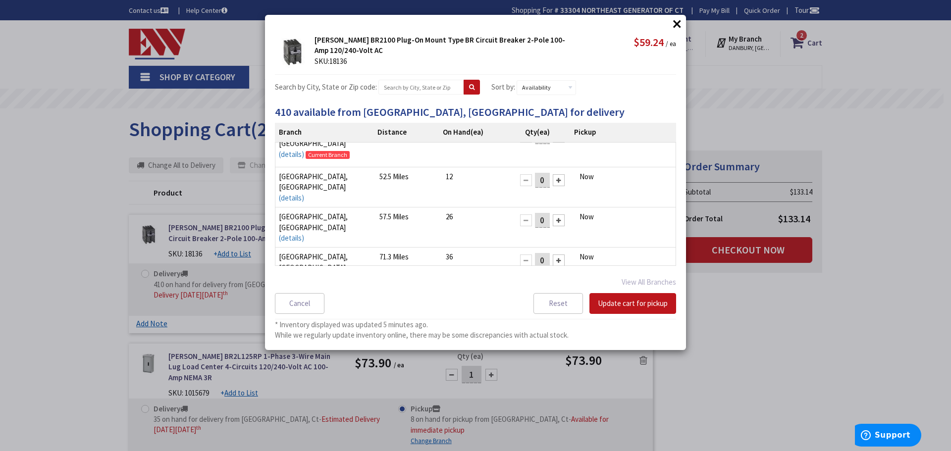
click at [557, 255] on div at bounding box center [559, 261] width 12 height 12
click at [624, 308] on button "Update cart for pickup" at bounding box center [632, 303] width 87 height 21
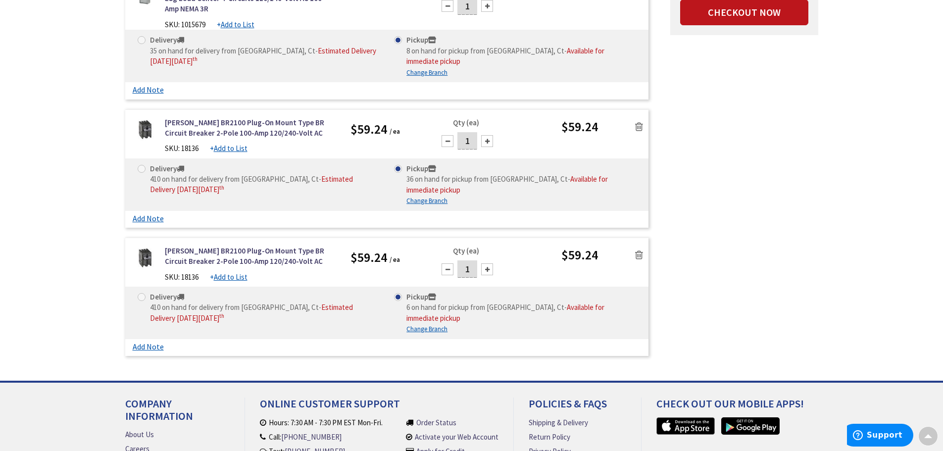
scroll to position [146, 0]
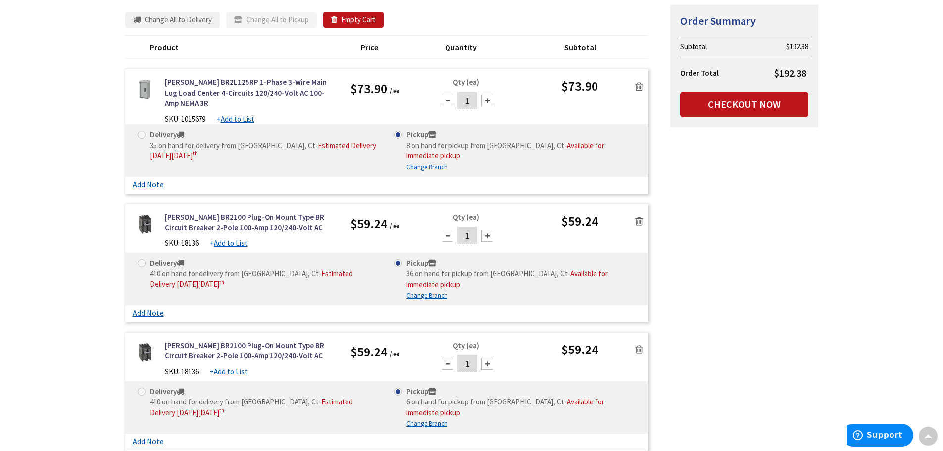
click at [639, 345] on icon at bounding box center [639, 350] width 8 height 10
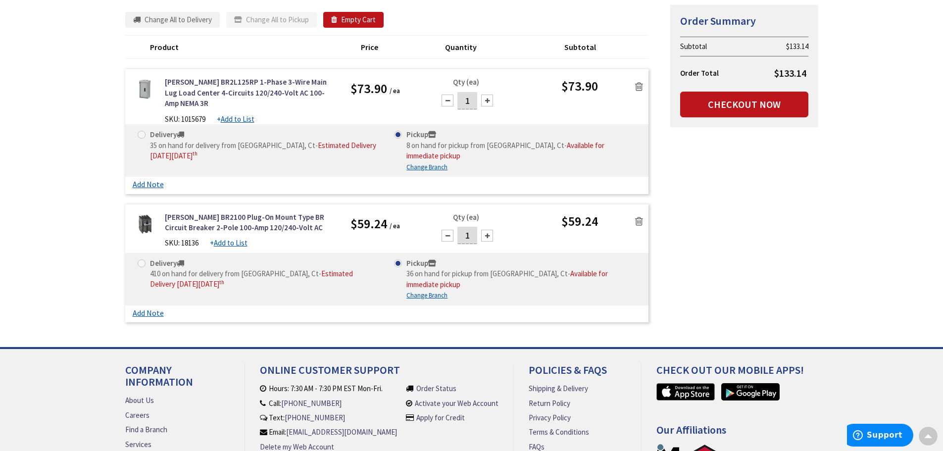
click at [637, 89] on icon at bounding box center [639, 87] width 8 height 10
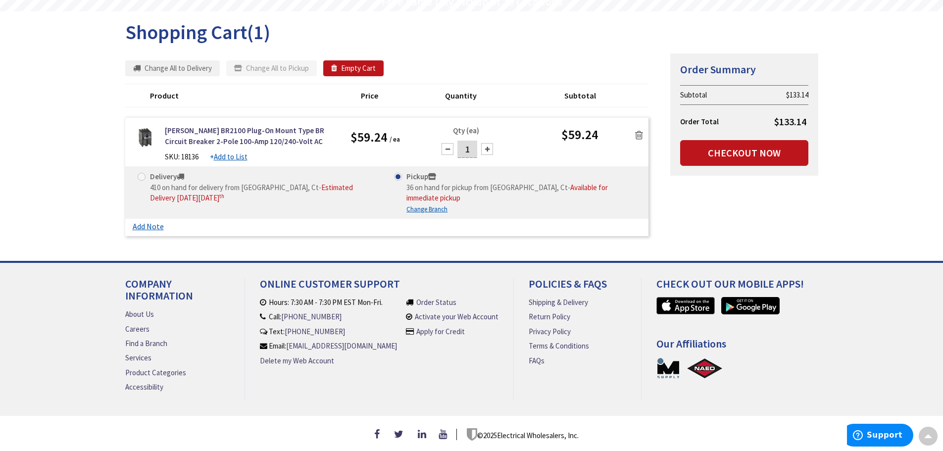
scroll to position [102, 0]
click at [639, 130] on icon at bounding box center [639, 135] width 8 height 10
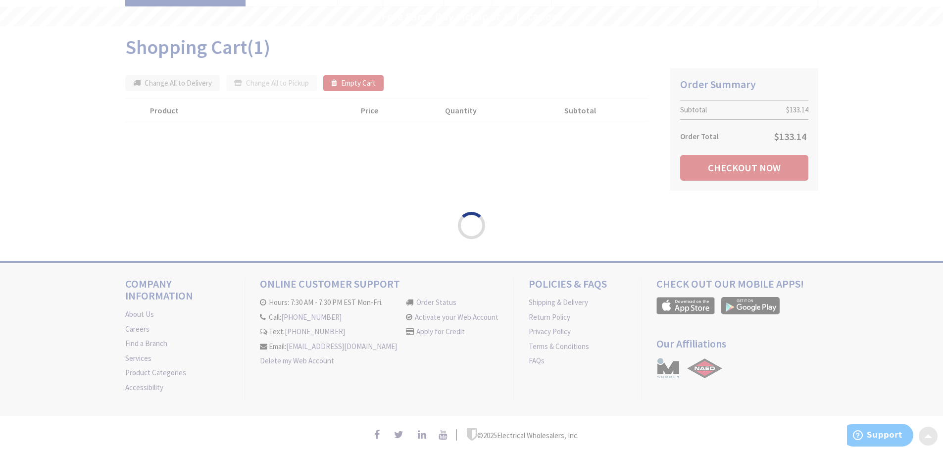
scroll to position [87, 0]
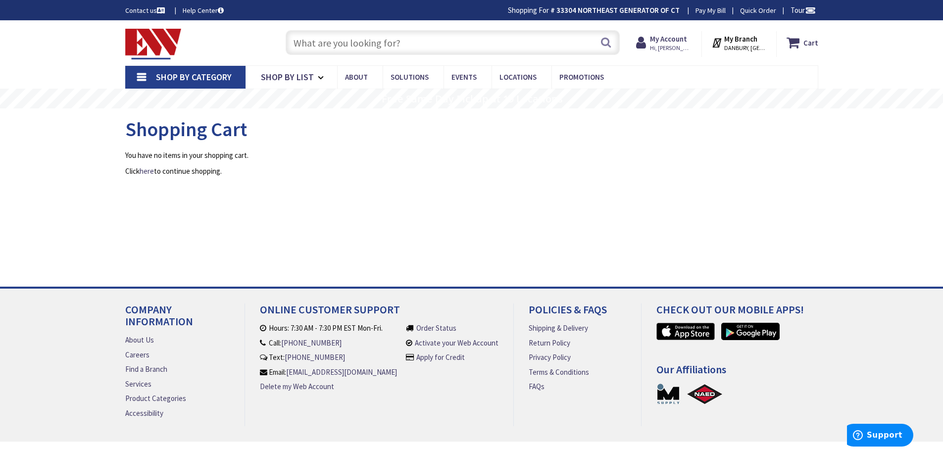
click at [404, 51] on input "text" at bounding box center [453, 42] width 334 height 25
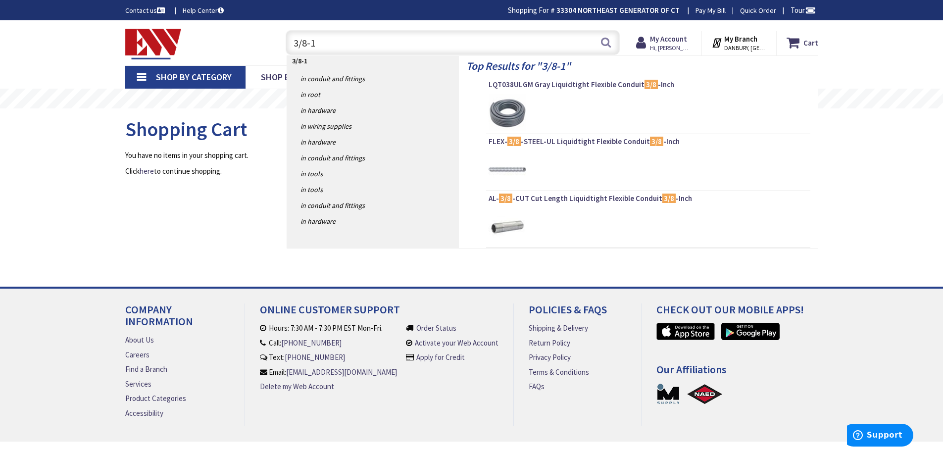
type input "3/8-16"
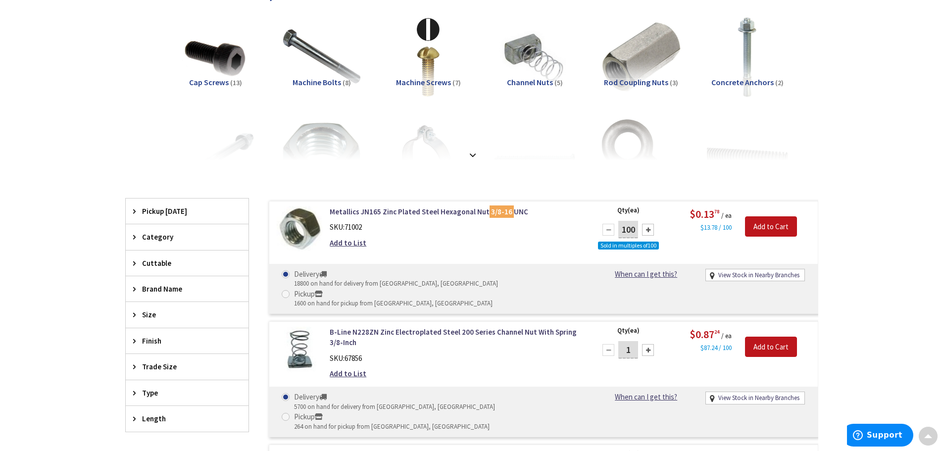
scroll to position [149, 0]
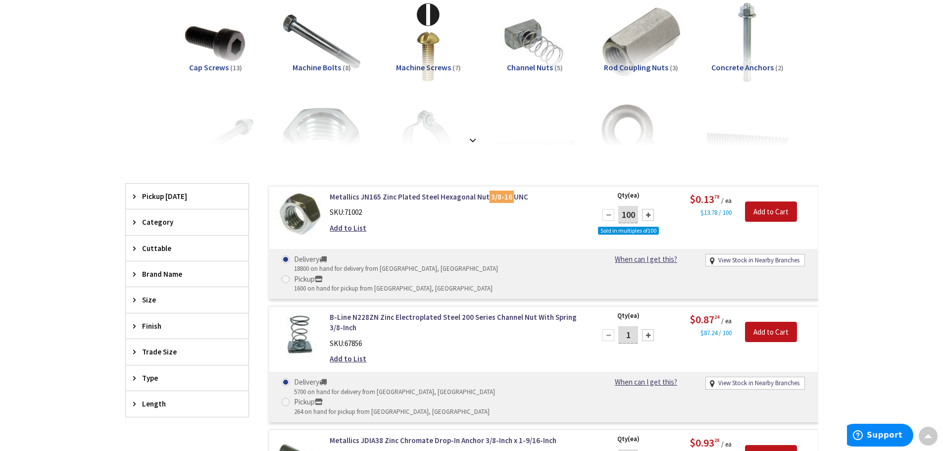
click at [389, 189] on div "Metallics JN165 Zinc Plated Steel Hexagonal Nut 3/8-16 UNC SKU: 71002 Add to Li…" at bounding box center [544, 242] width 550 height 113
click at [389, 195] on link "Metallics JN165 Zinc Plated Steel Hexagonal Nut 3/8-16 UNC" at bounding box center [456, 197] width 252 height 10
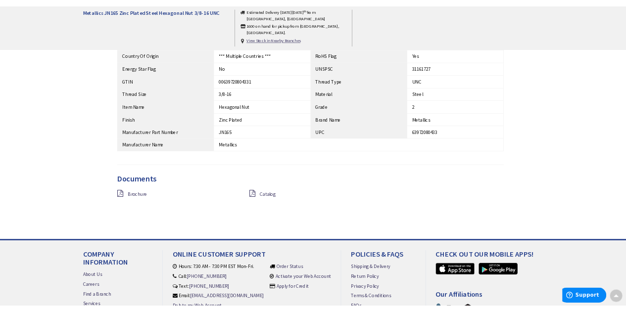
scroll to position [545, 0]
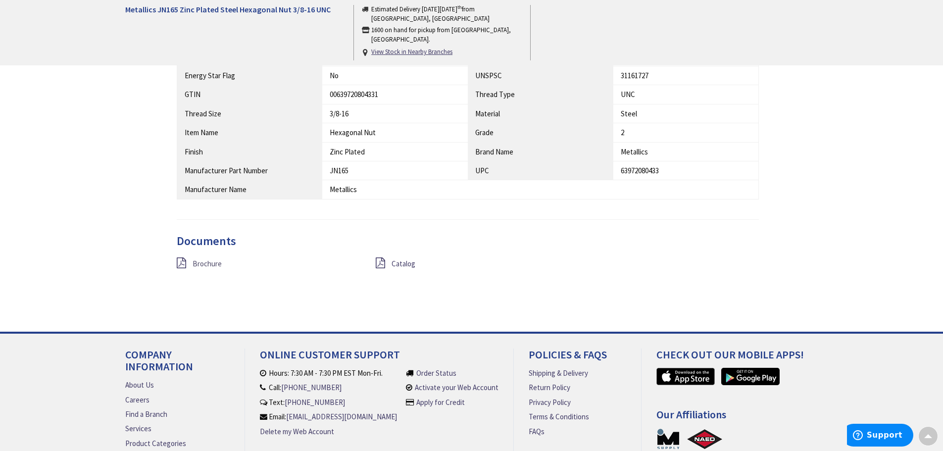
click at [198, 263] on span "Brochure" at bounding box center [207, 263] width 29 height 9
